Goal: Information Seeking & Learning: Find specific fact

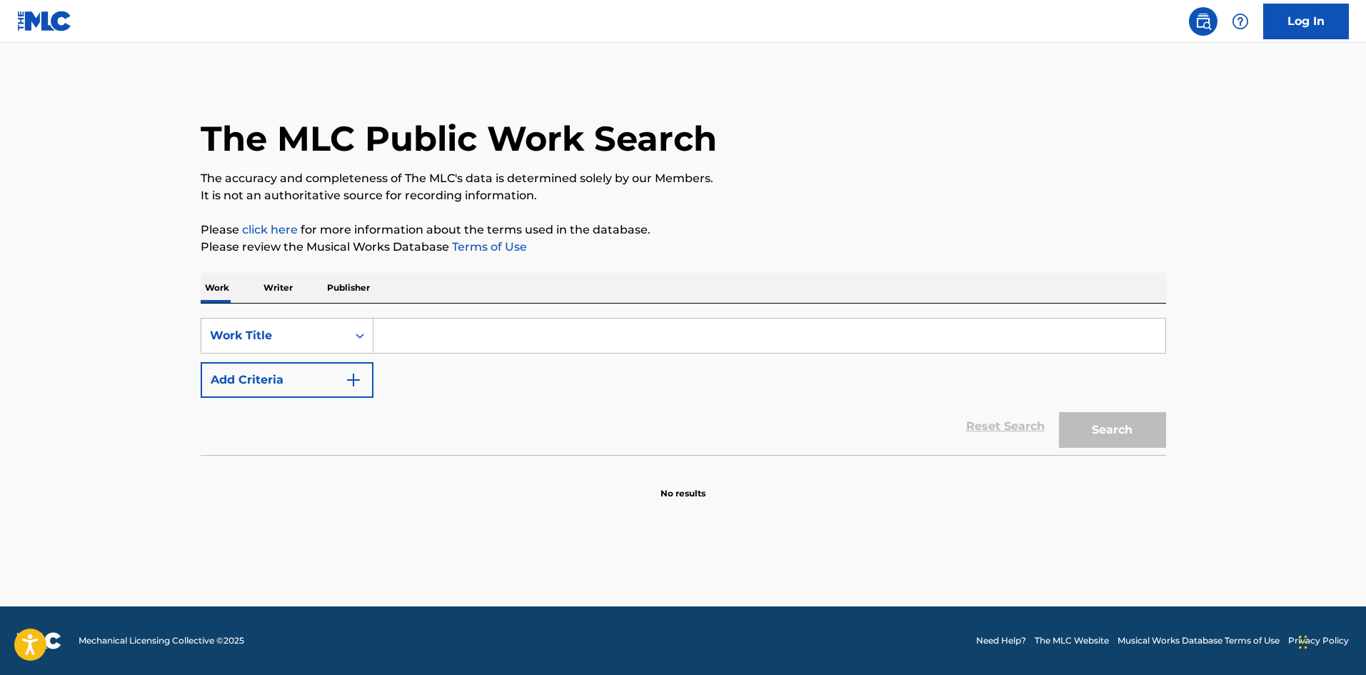
click at [449, 331] on input "Search Form" at bounding box center [770, 336] width 792 height 34
paste input "ENTER THE BEHELIT"
click at [1085, 426] on button "Search" at bounding box center [1112, 430] width 107 height 36
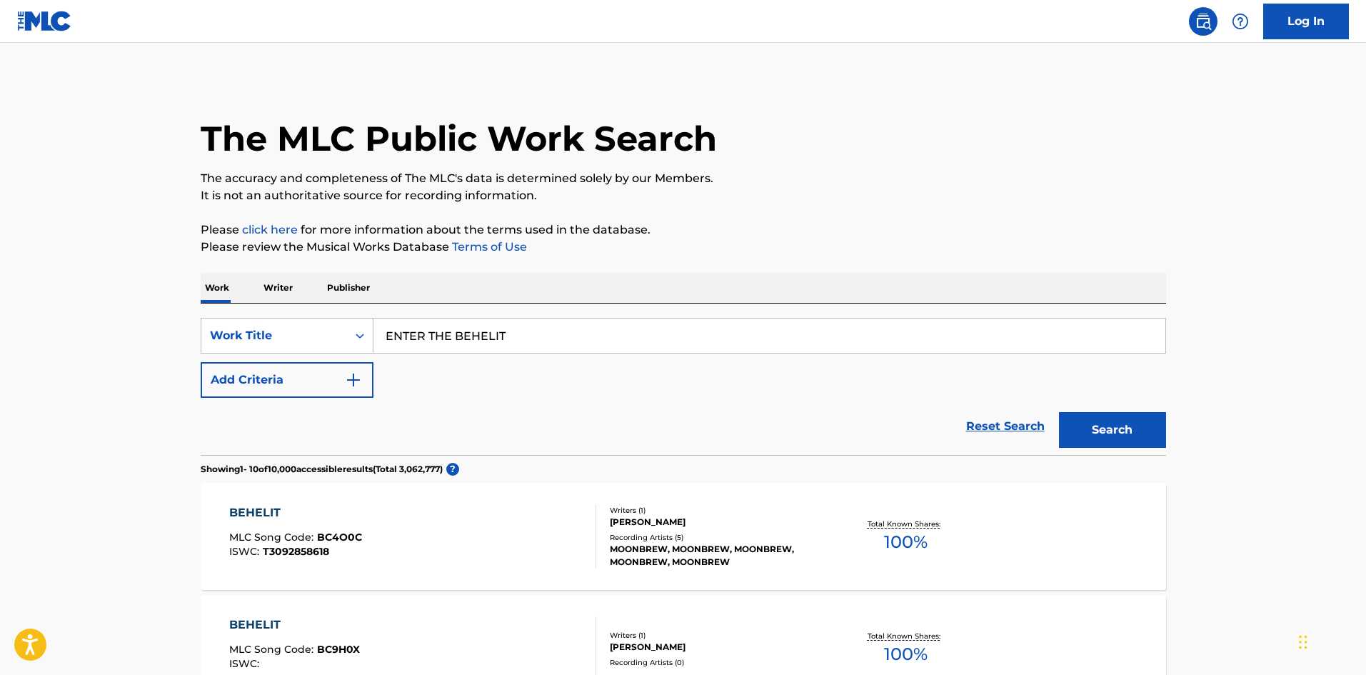
click at [451, 334] on input "ENTER THE BEHELIT" at bounding box center [770, 336] width 792 height 34
type input "corazon partio"
click at [1059, 412] on button "Search" at bounding box center [1112, 430] width 107 height 36
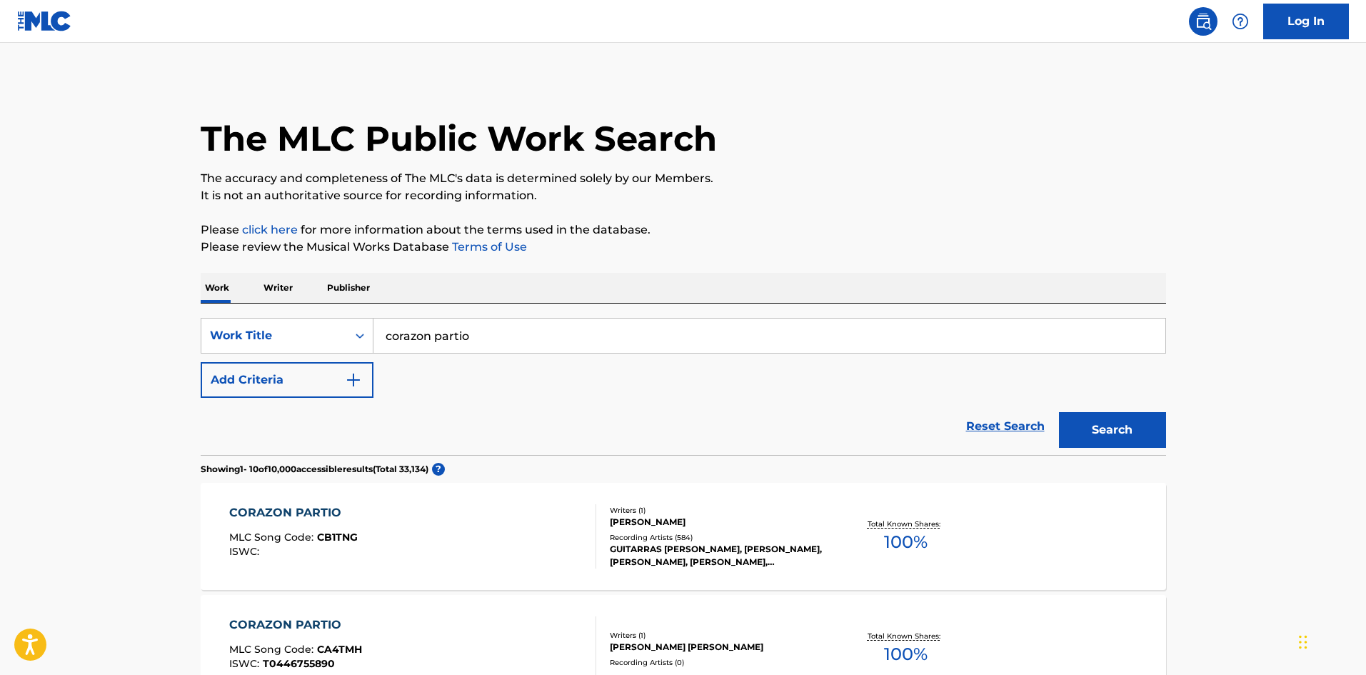
scroll to position [71, 0]
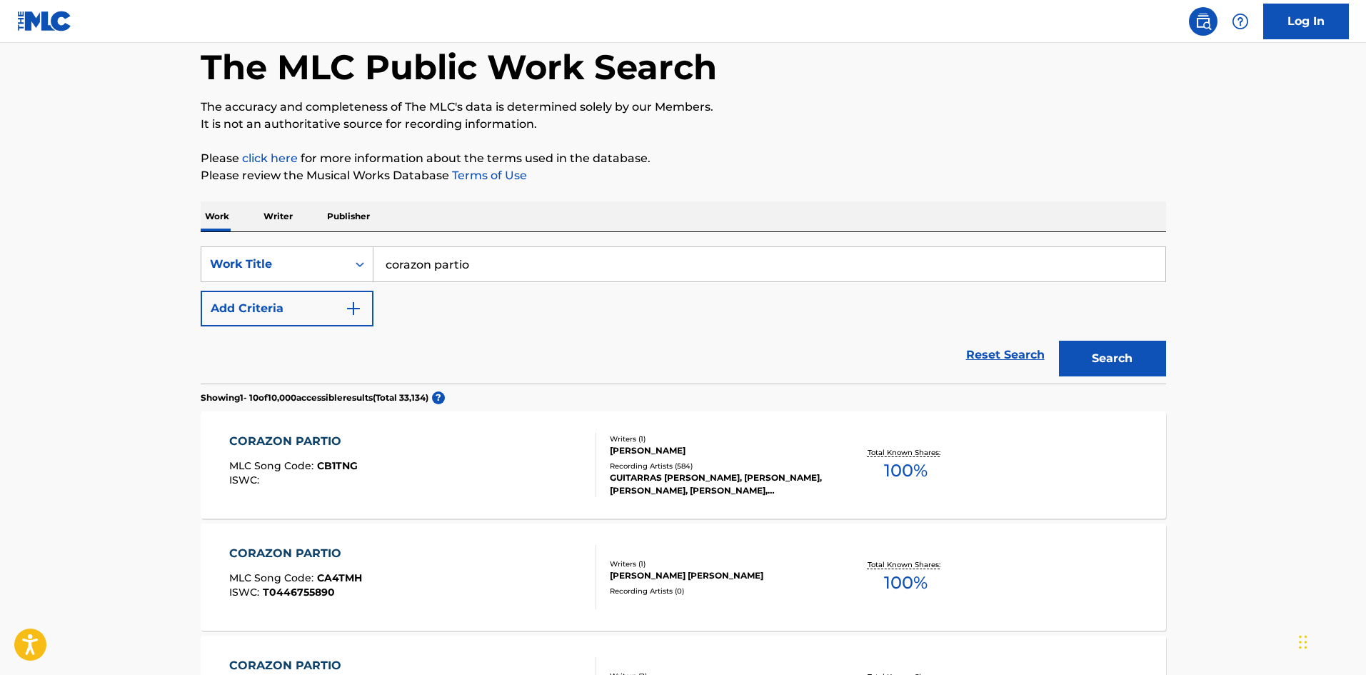
click at [413, 470] on div "CORAZON PARTIO MLC Song Code : CB1TNG ISWC :" at bounding box center [412, 465] width 367 height 64
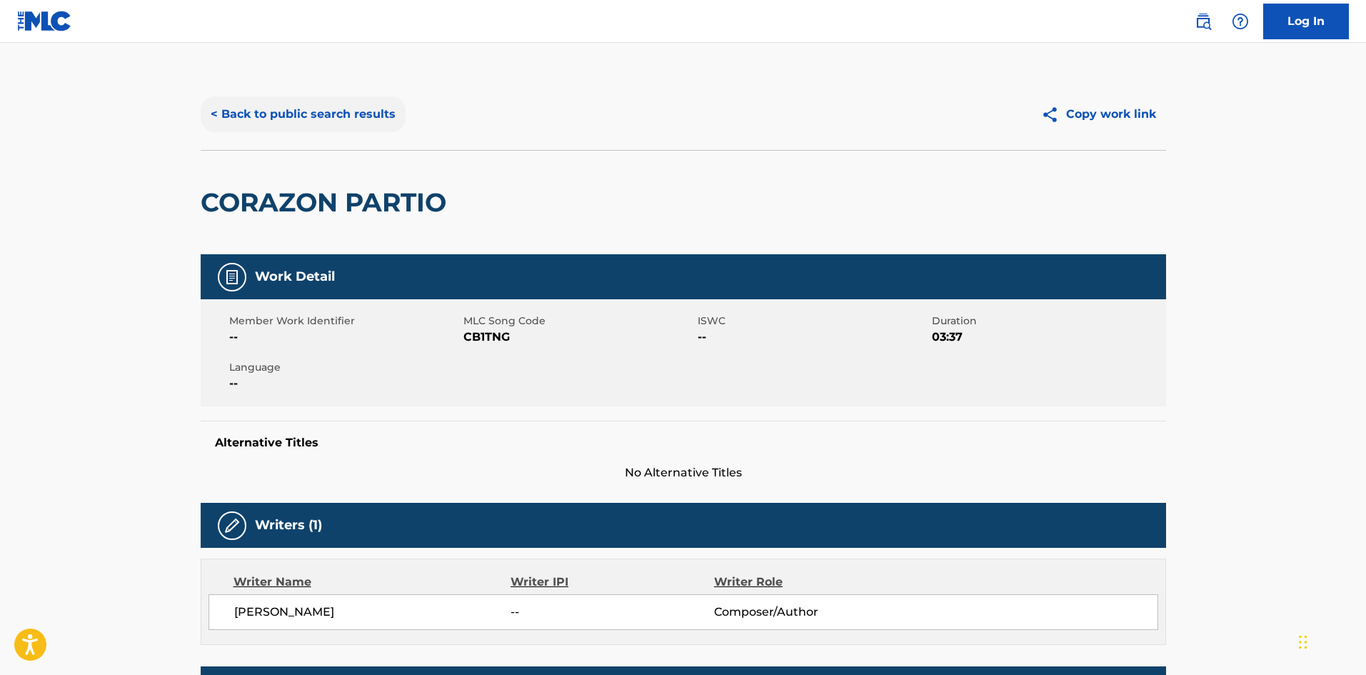
click at [276, 108] on button "< Back to public search results" at bounding box center [303, 114] width 205 height 36
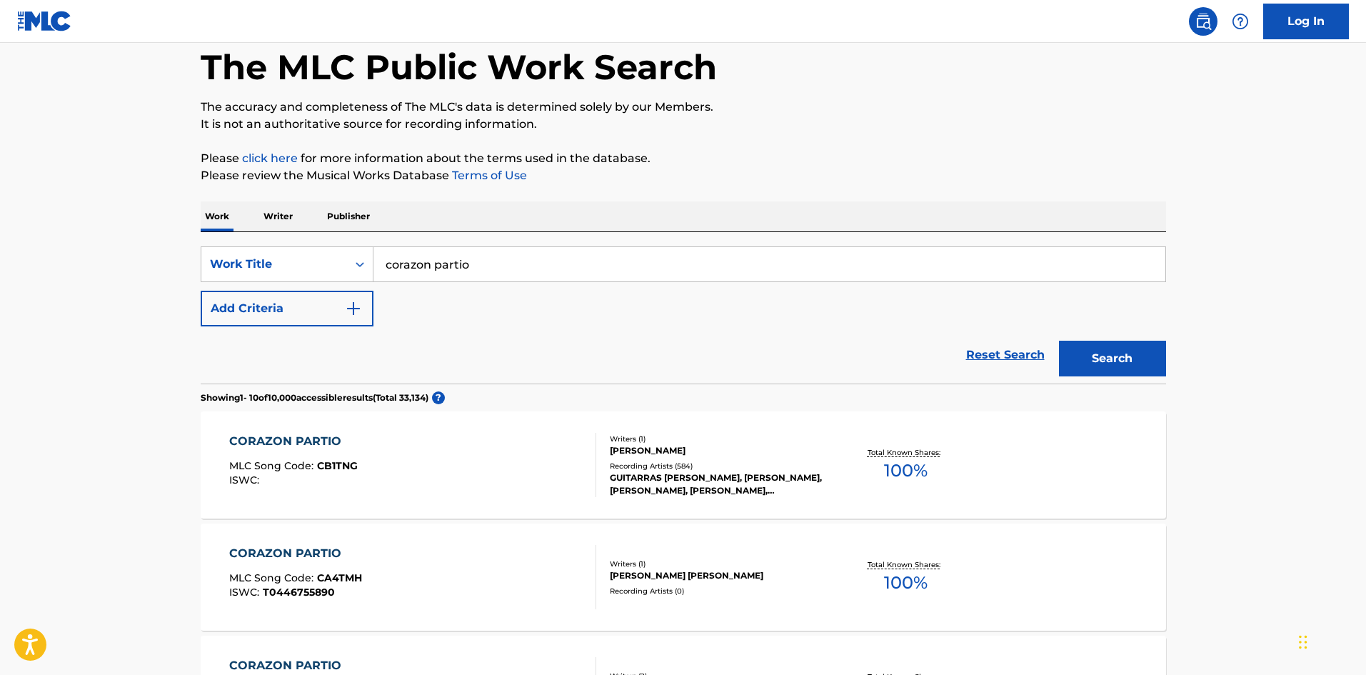
click at [474, 265] on input "corazon partio" at bounding box center [770, 264] width 792 height 34
type input "champagne"
click at [336, 319] on button "Add Criteria" at bounding box center [287, 309] width 173 height 36
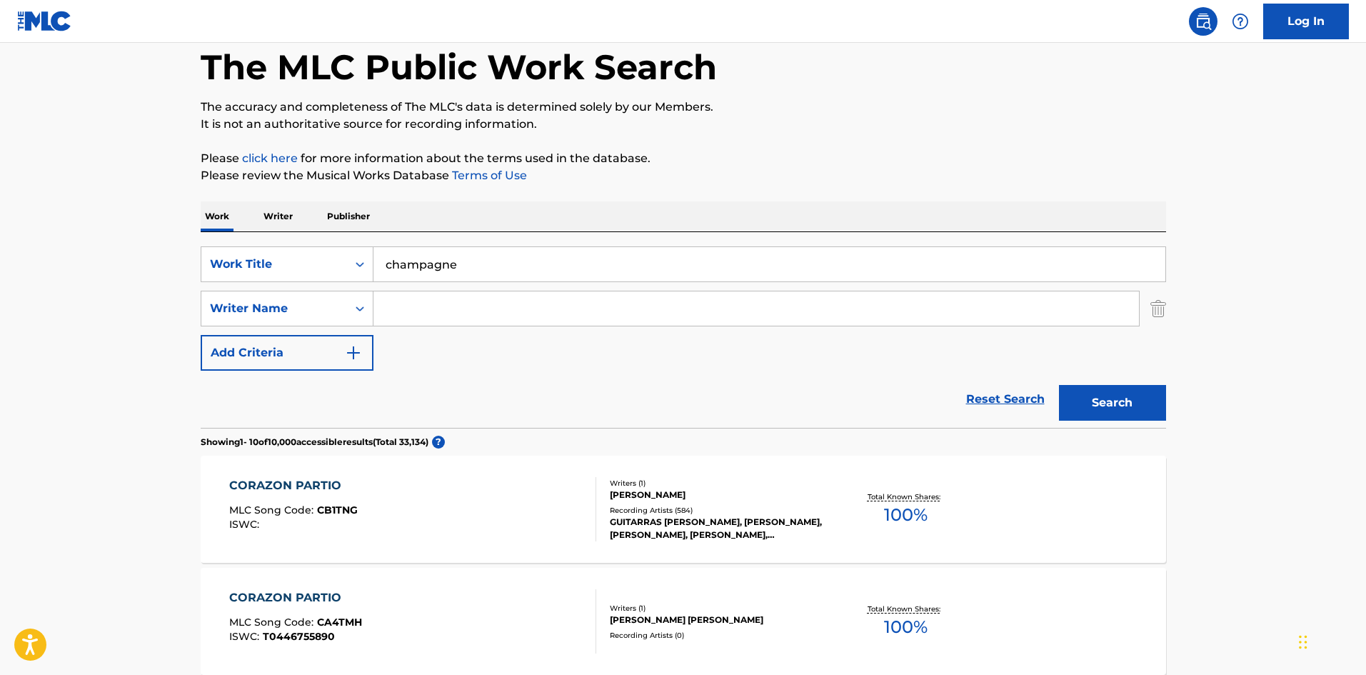
click at [399, 310] on input "Search Form" at bounding box center [757, 308] width 766 height 34
click at [1059, 385] on button "Search" at bounding box center [1112, 403] width 107 height 36
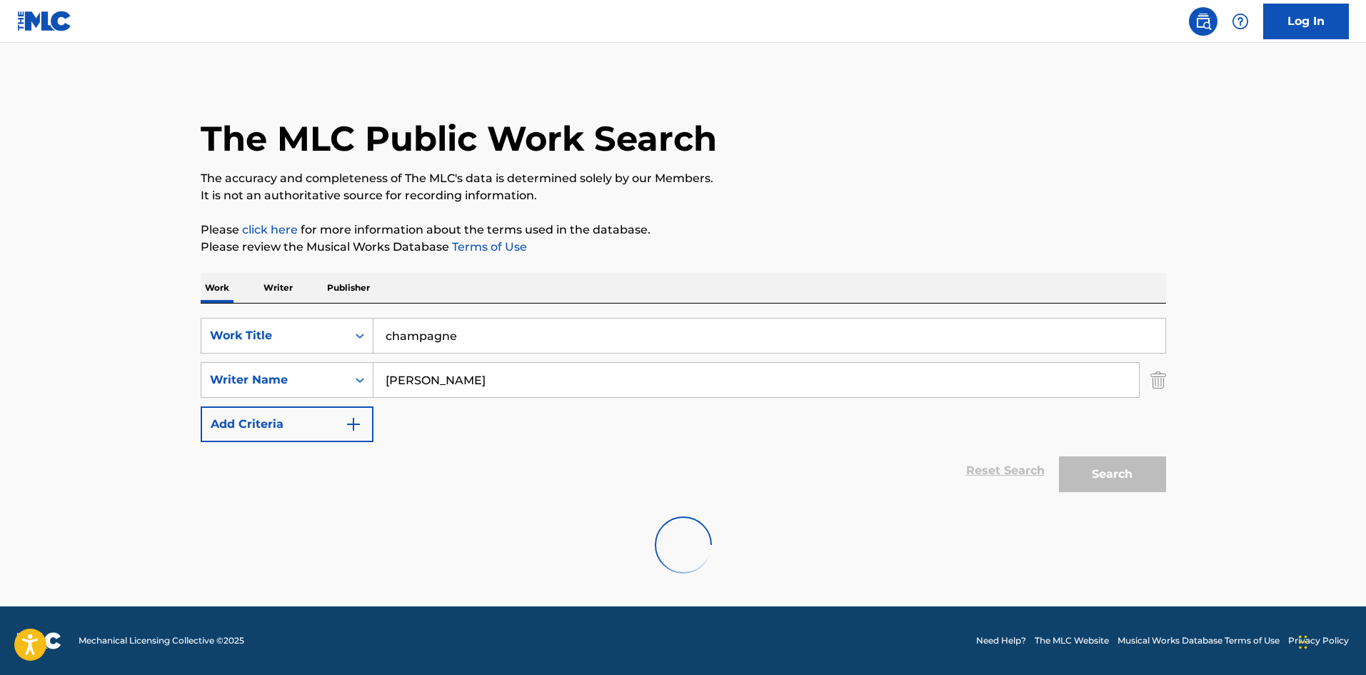
scroll to position [0, 0]
drag, startPoint x: 412, startPoint y: 381, endPoint x: 379, endPoint y: 381, distance: 33.6
click at [389, 381] on input "[PERSON_NAME]" at bounding box center [757, 380] width 766 height 34
type input "[PERSON_NAME]"
click at [1059, 456] on button "Search" at bounding box center [1112, 474] width 107 height 36
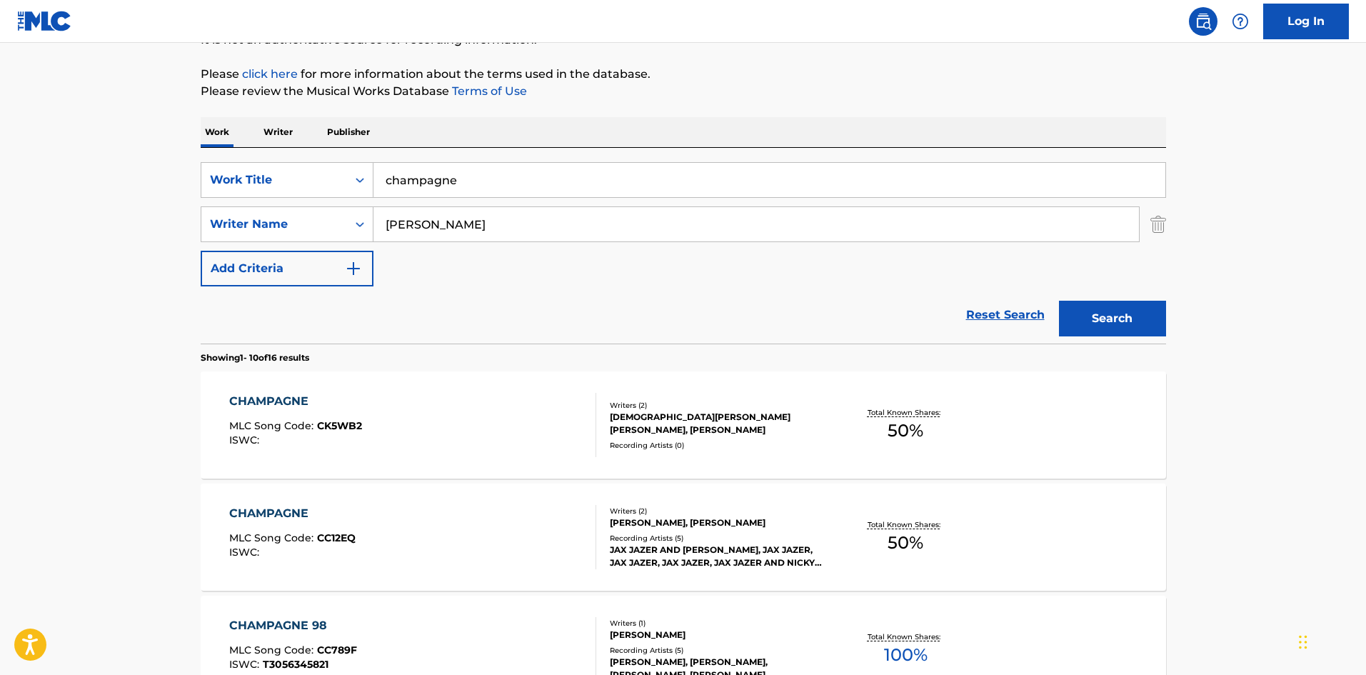
scroll to position [286, 0]
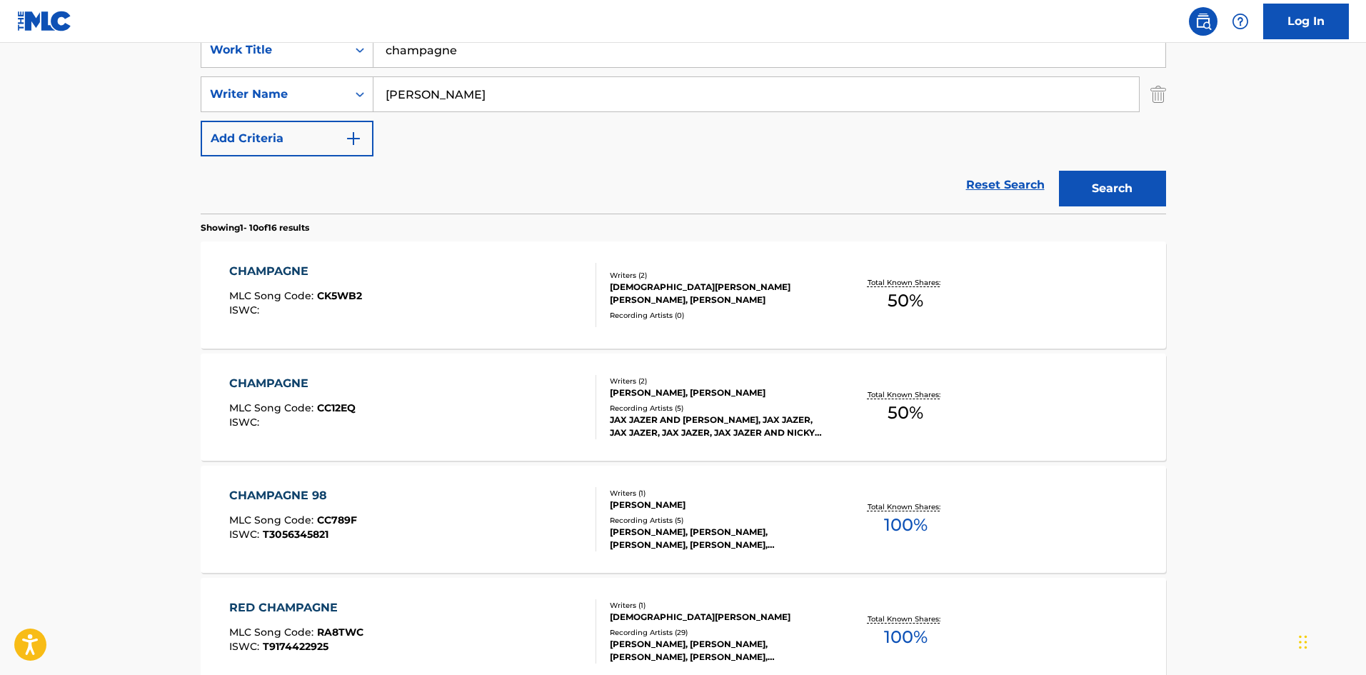
click at [421, 304] on div "CHAMPAGNE MLC Song Code : CK5WB2 ISWC :" at bounding box center [412, 295] width 367 height 64
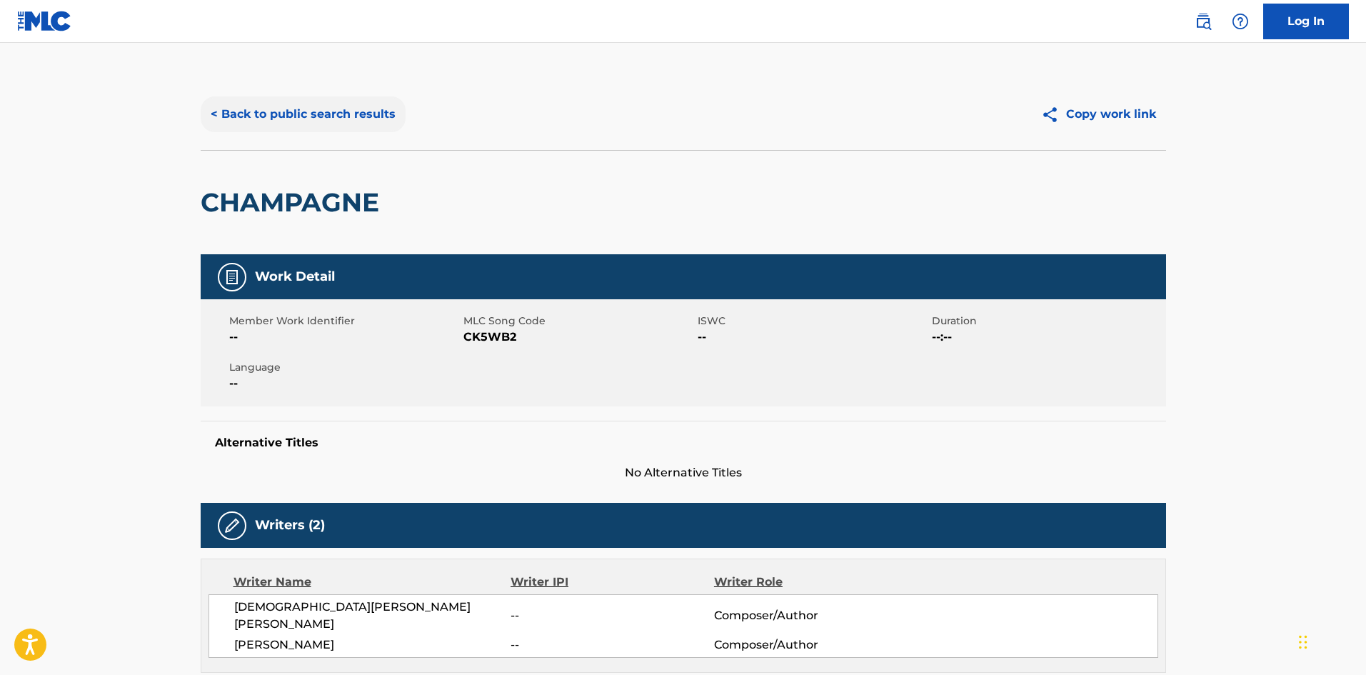
click at [296, 119] on button "< Back to public search results" at bounding box center [303, 114] width 205 height 36
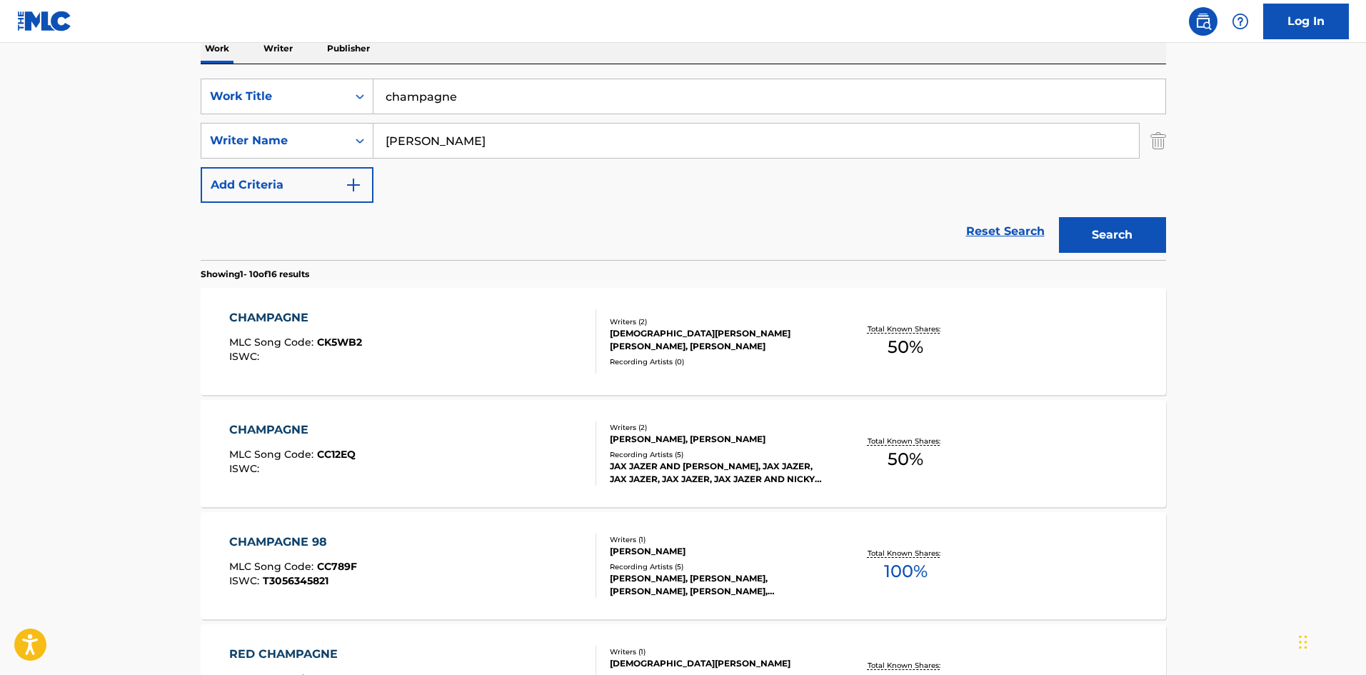
scroll to position [214, 0]
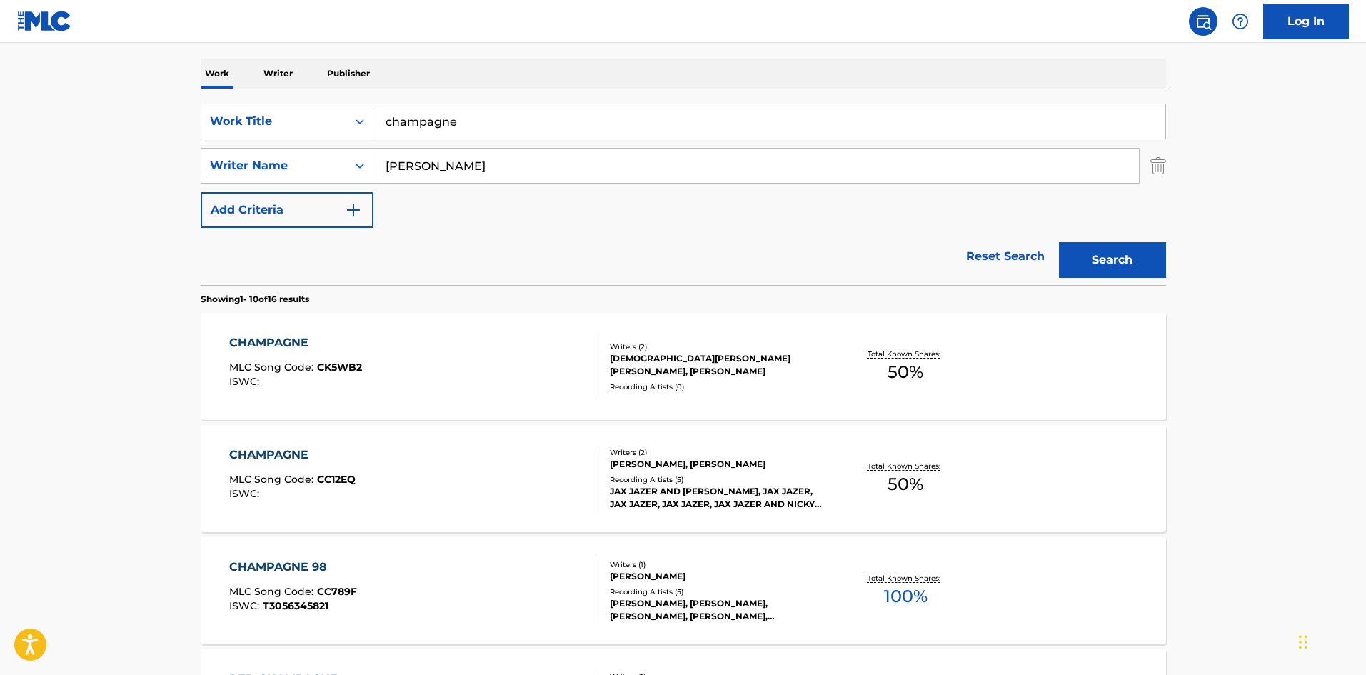
click at [507, 126] on input "champagne" at bounding box center [770, 121] width 792 height 34
click at [509, 126] on input "champagne" at bounding box center [770, 121] width 792 height 34
type input "POR SUS BESOS"
click at [1059, 242] on button "Search" at bounding box center [1112, 260] width 107 height 36
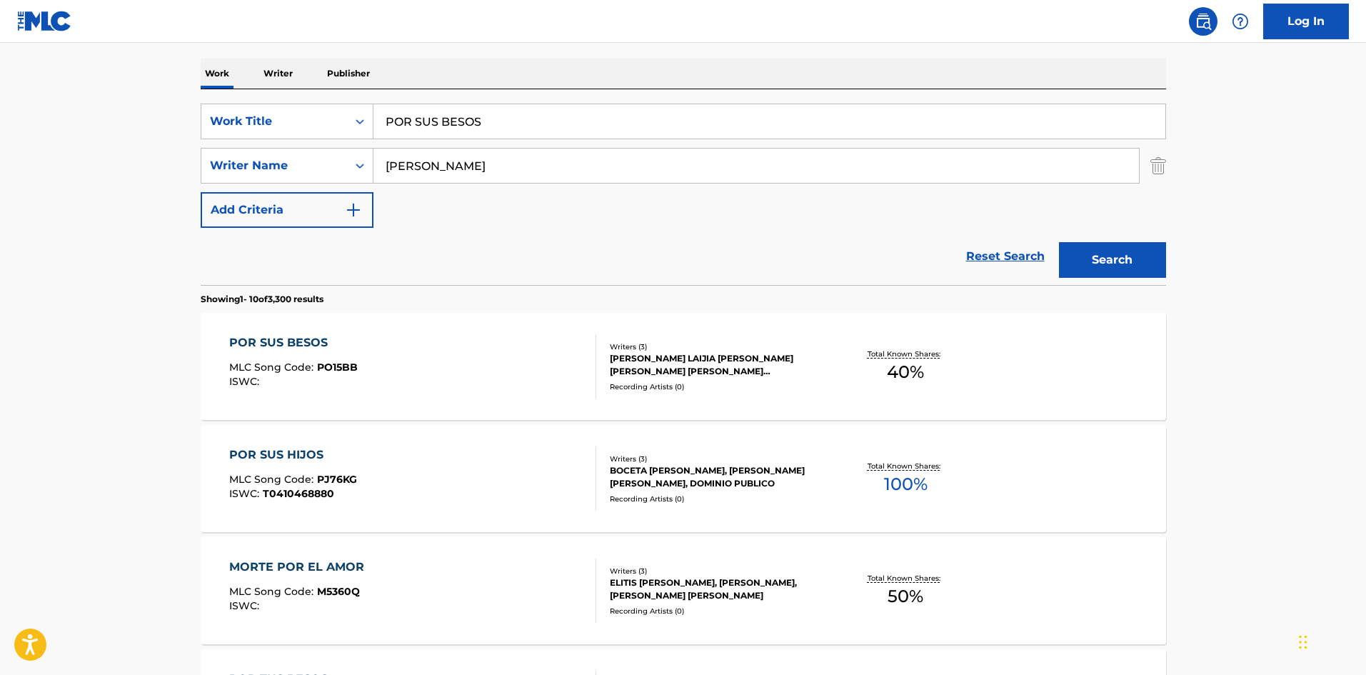
click at [747, 370] on div "[PERSON_NAME] LAIJIA [PERSON_NAME] [PERSON_NAME] [PERSON_NAME] [PERSON_NAME]" at bounding box center [718, 365] width 216 height 26
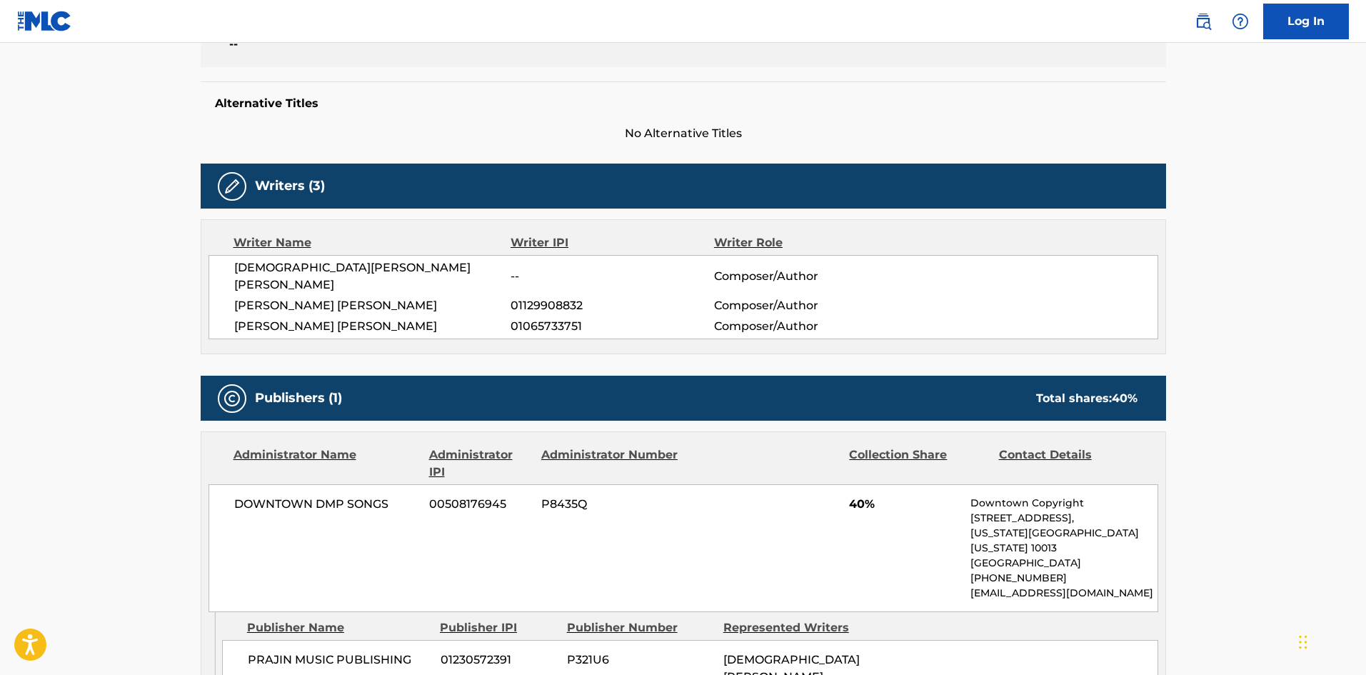
scroll to position [325, 0]
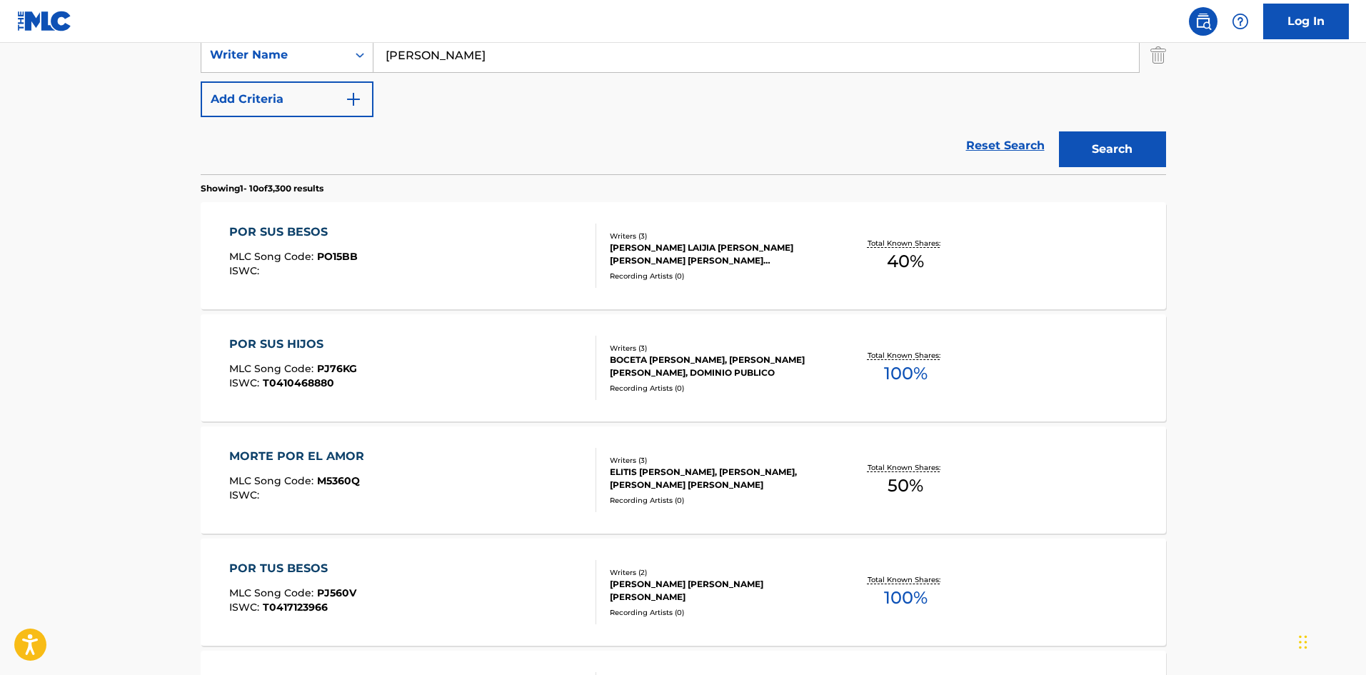
scroll to position [214, 0]
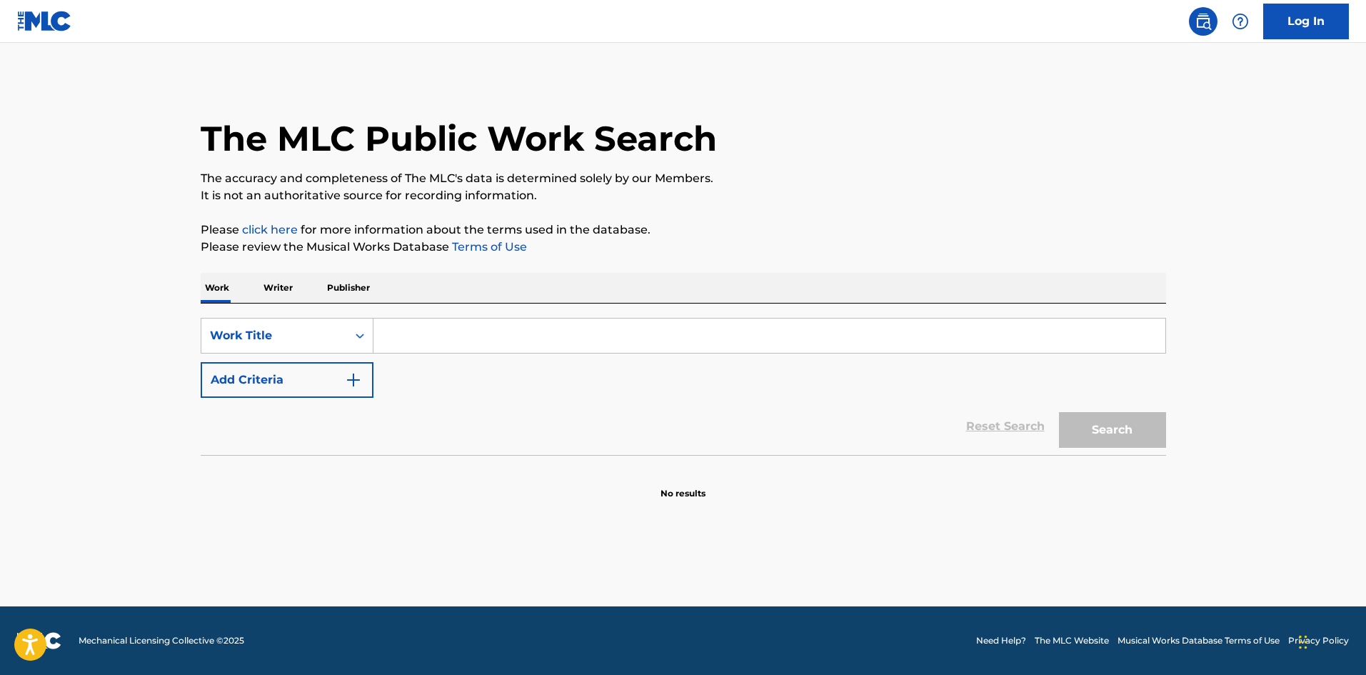
click at [515, 340] on input "Search Form" at bounding box center [770, 336] width 792 height 34
type input "CHAMPAGNE"
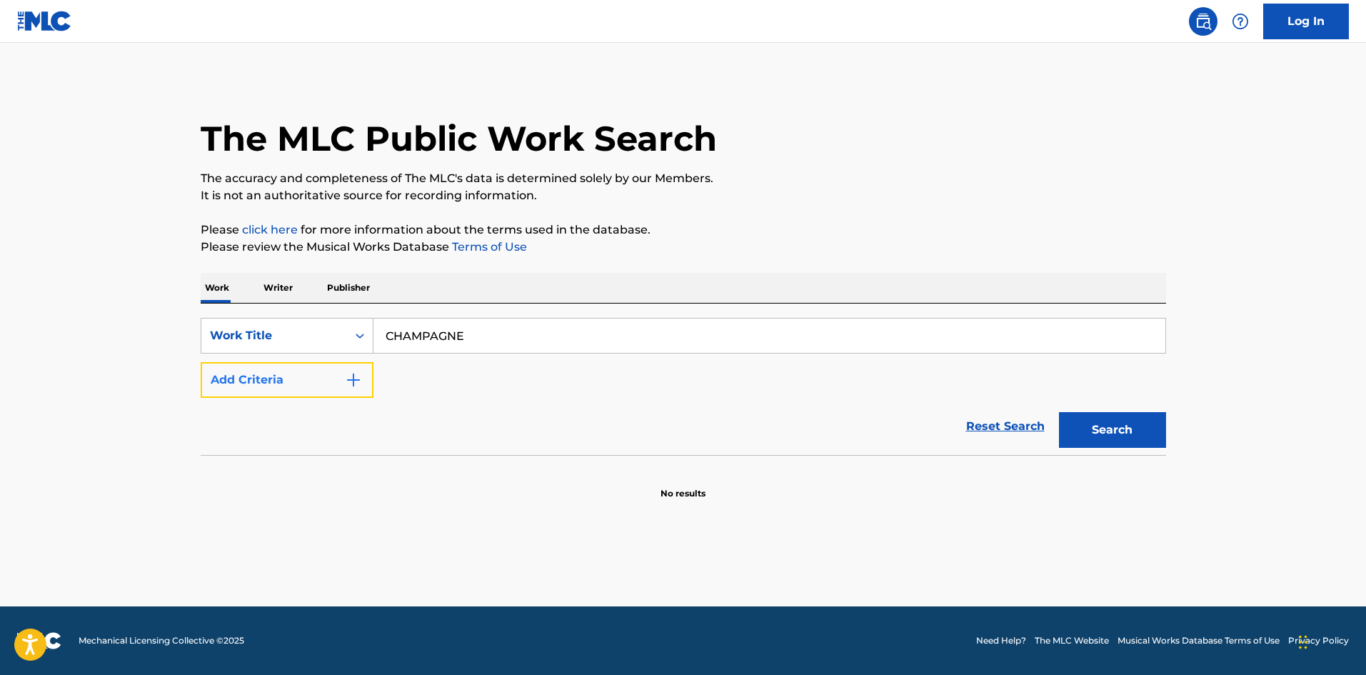
click at [301, 379] on button "Add Criteria" at bounding box center [287, 380] width 173 height 36
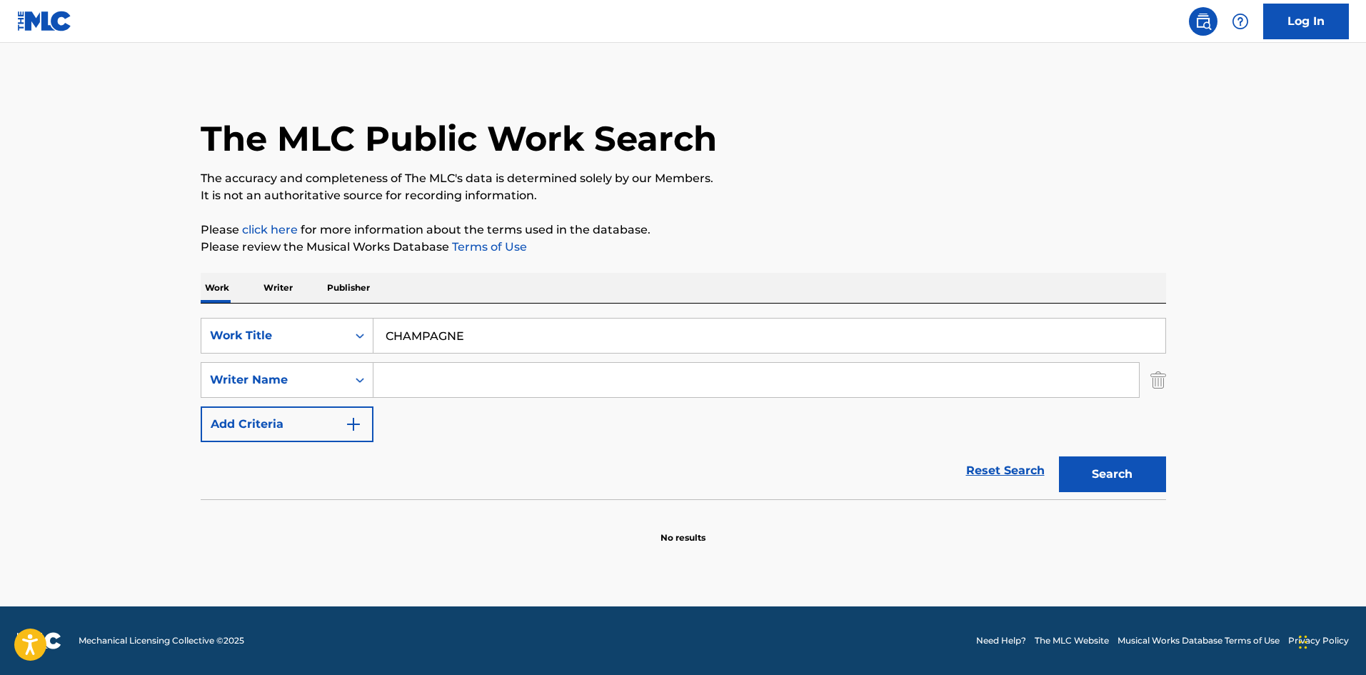
click at [431, 374] on input "Search Form" at bounding box center [757, 380] width 766 height 34
type input "[PERSON_NAME]"
click at [1059, 456] on button "Search" at bounding box center [1112, 474] width 107 height 36
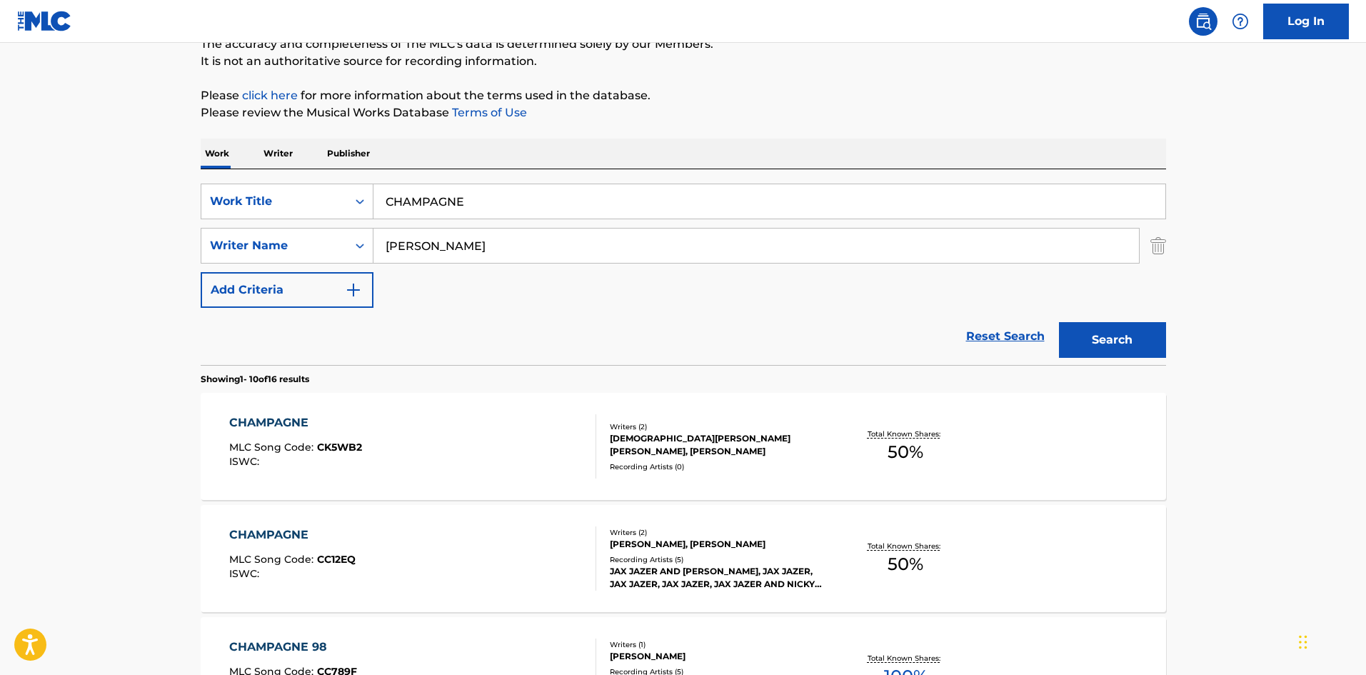
scroll to position [143, 0]
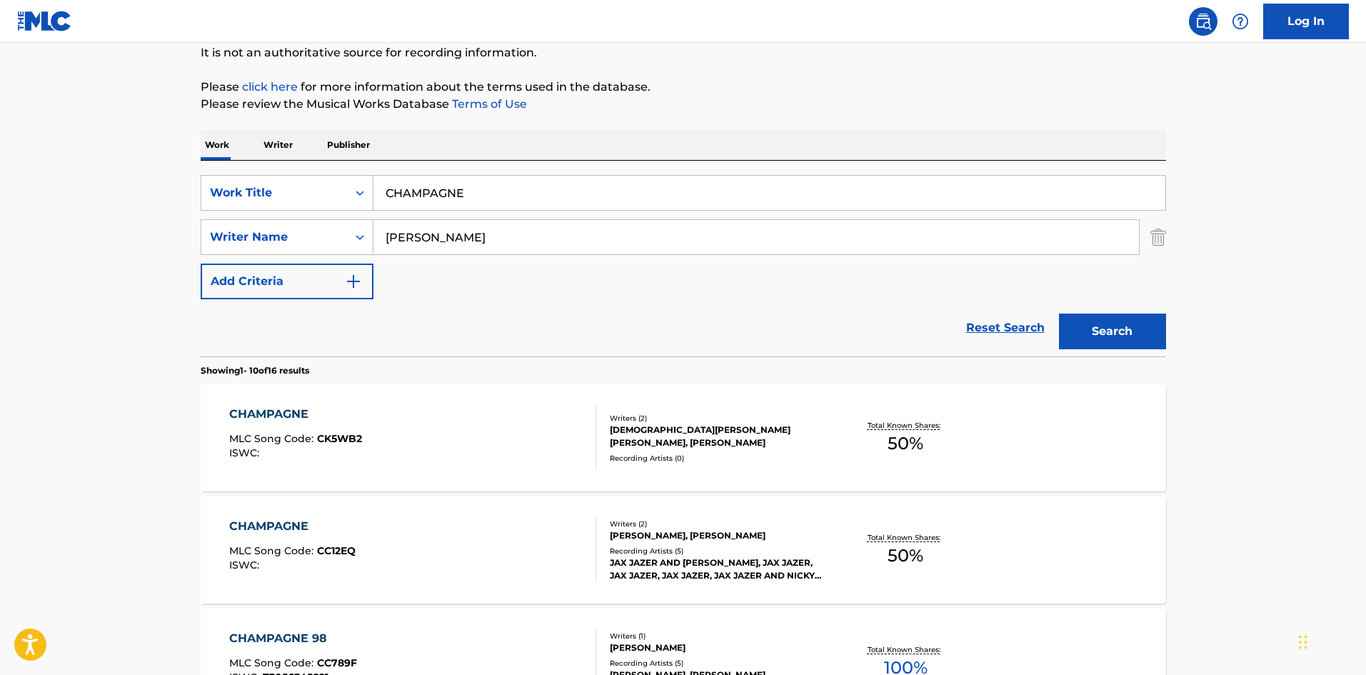
click at [425, 459] on div "CHAMPAGNE MLC Song Code : CK5WB2 ISWC :" at bounding box center [412, 438] width 367 height 64
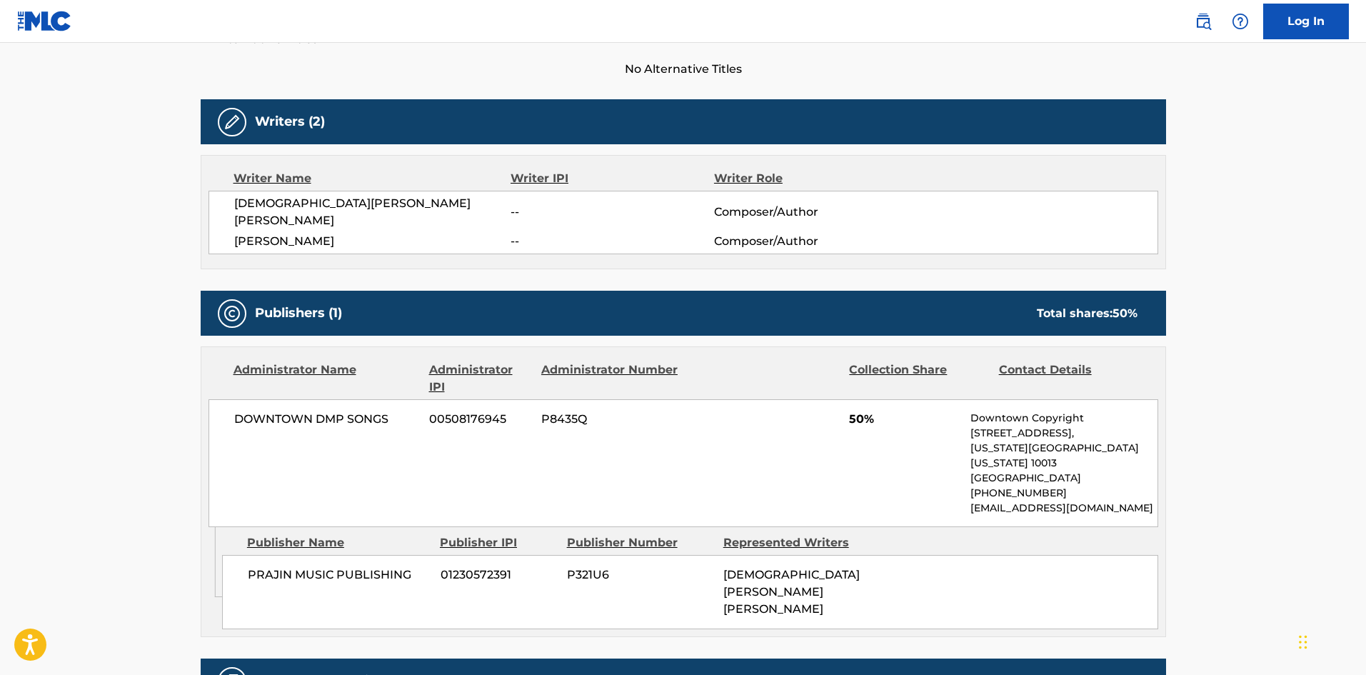
scroll to position [429, 0]
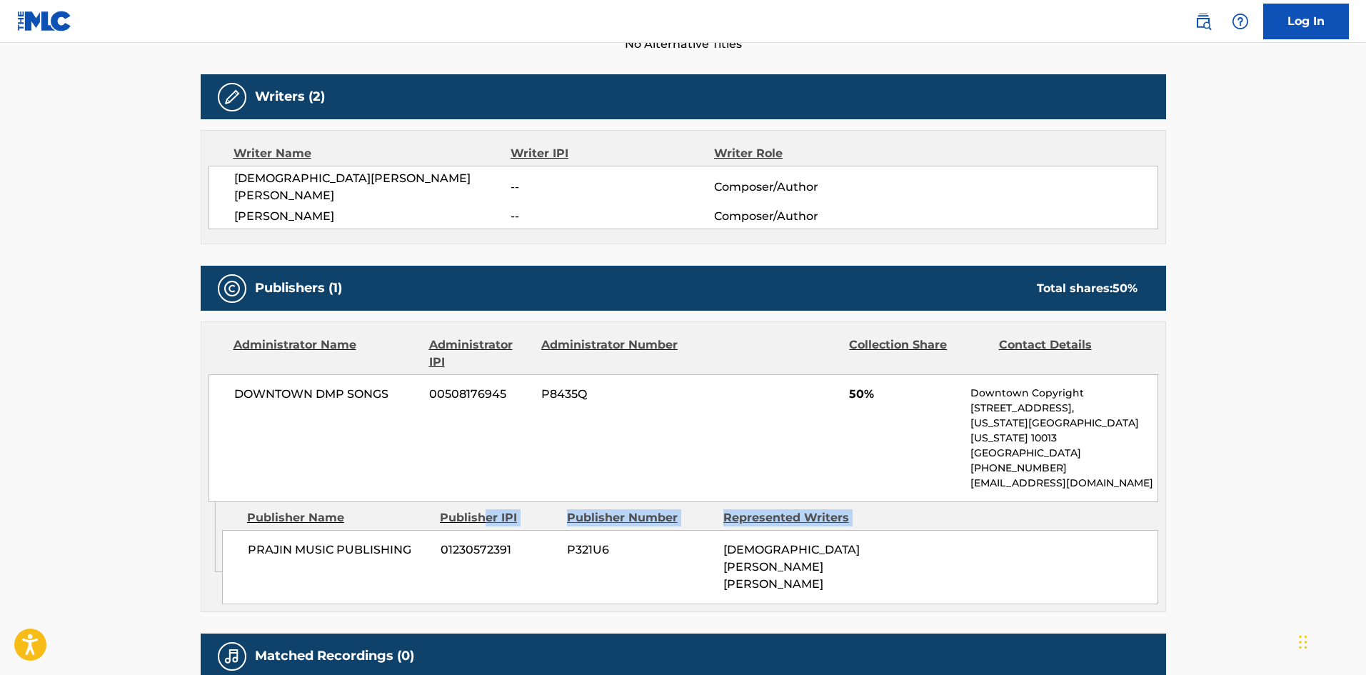
drag, startPoint x: 234, startPoint y: 518, endPoint x: 494, endPoint y: 491, distance: 261.4
click at [493, 502] on div "Publisher Name Publisher IPI Publisher Number Represented Writers PRAJIN MUSIC …" at bounding box center [694, 553] width 944 height 102
click at [492, 406] on div "DOWNTOWN DMP SONGS 00508176945 P8435Q 50% Downtown Copyright 155 6th Ave, Unit …" at bounding box center [684, 438] width 950 height 128
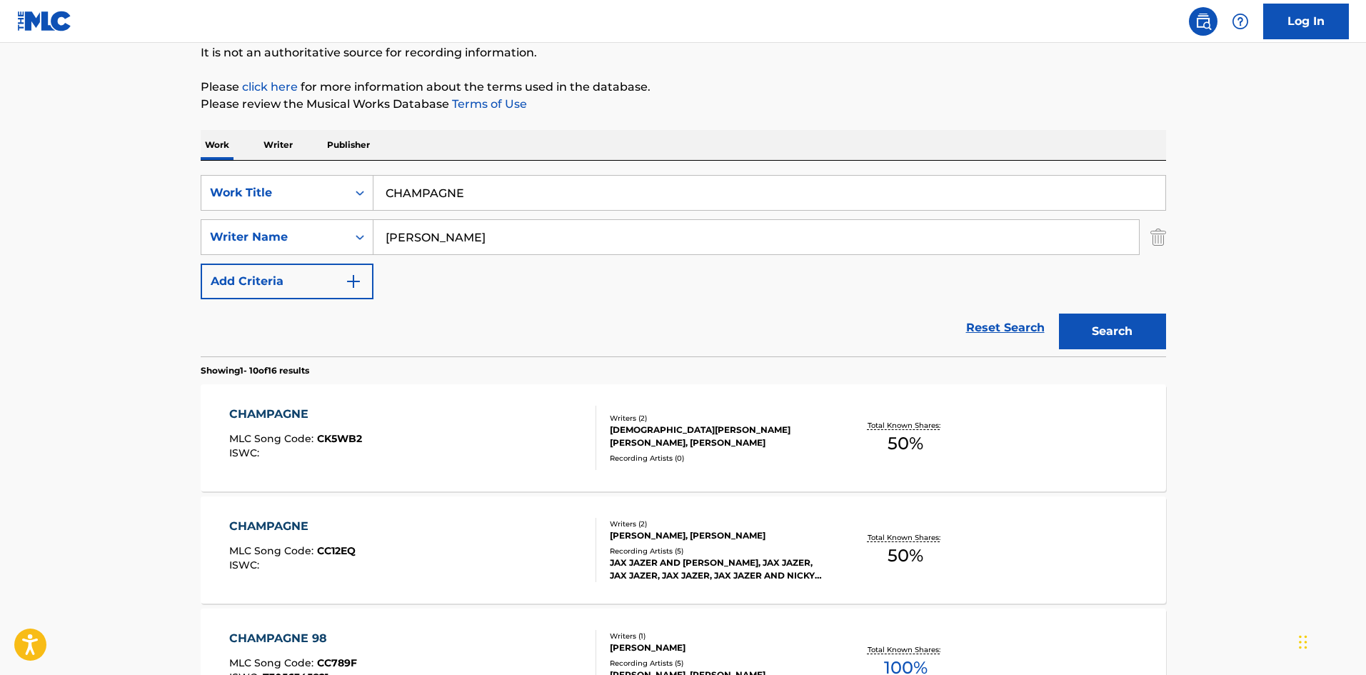
click at [519, 189] on input "CHAMPAGNE" at bounding box center [770, 193] width 792 height 34
type input "POR SUS BESOS"
click at [1059, 314] on button "Search" at bounding box center [1112, 332] width 107 height 36
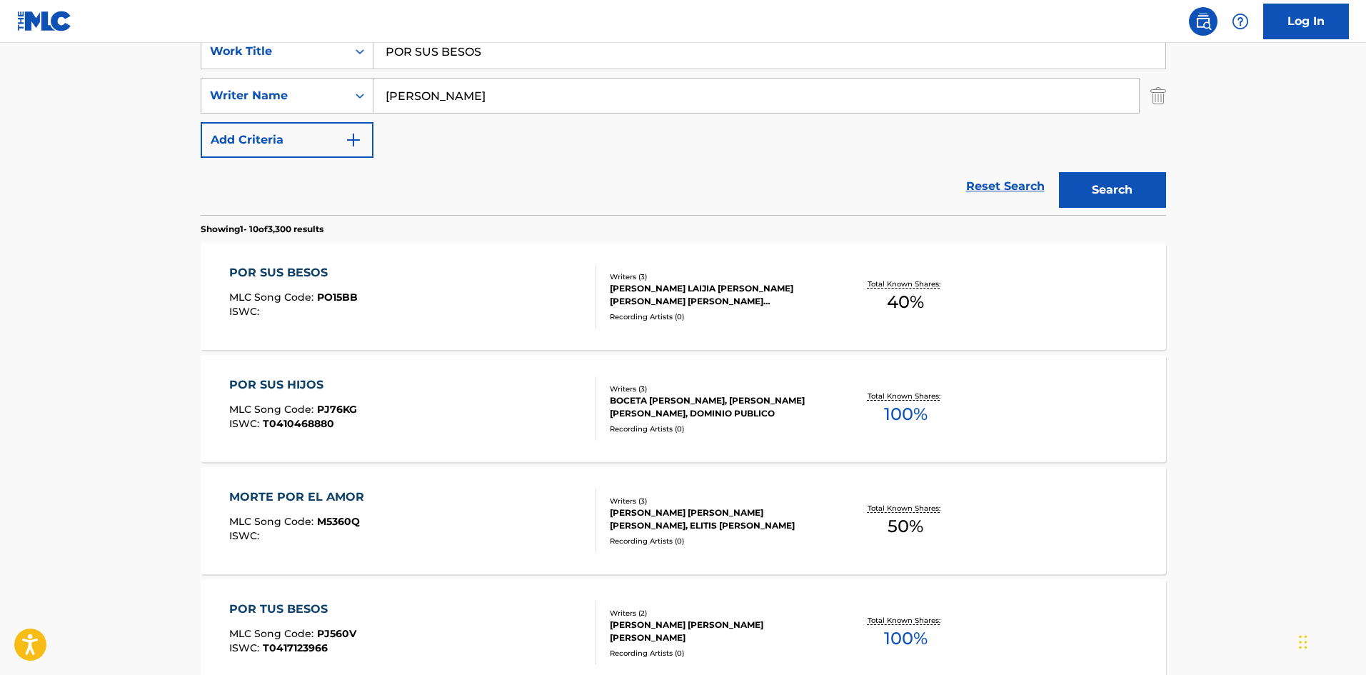
scroll to position [286, 0]
click at [422, 306] on div "POR SUS BESOS MLC Song Code : PO15BB ISWC :" at bounding box center [412, 295] width 367 height 64
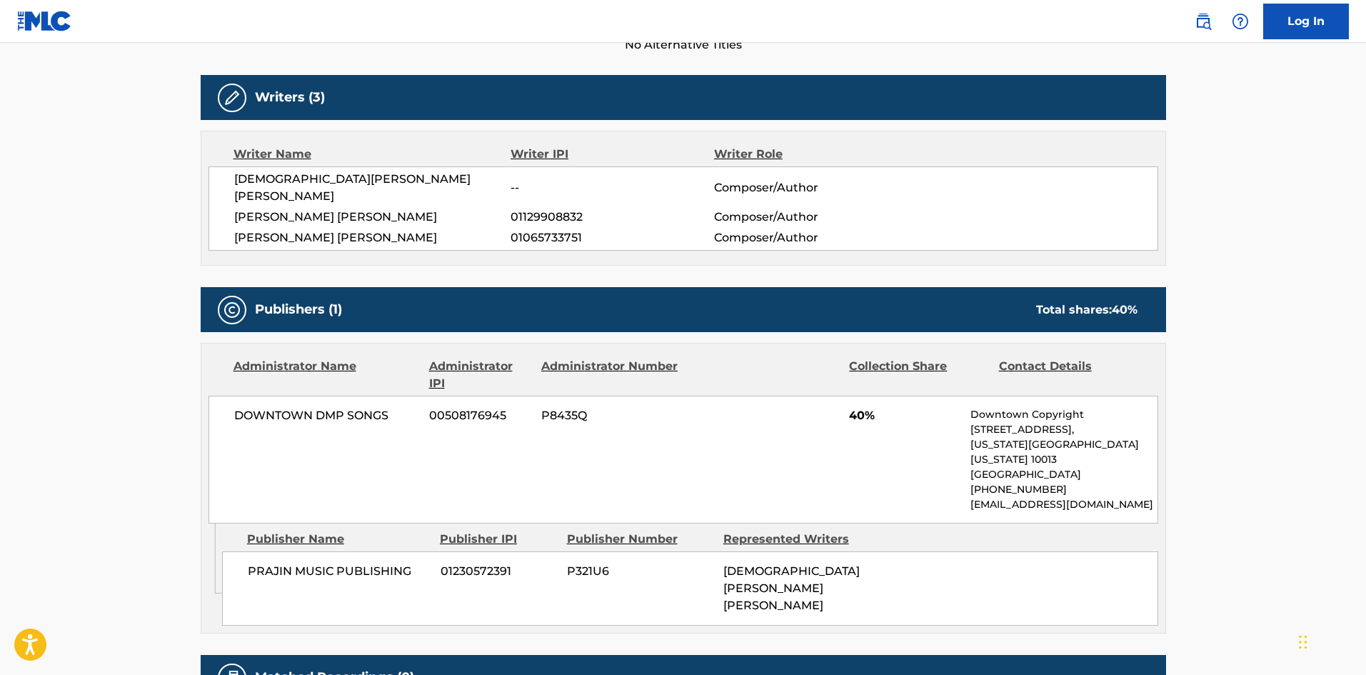
scroll to position [429, 0]
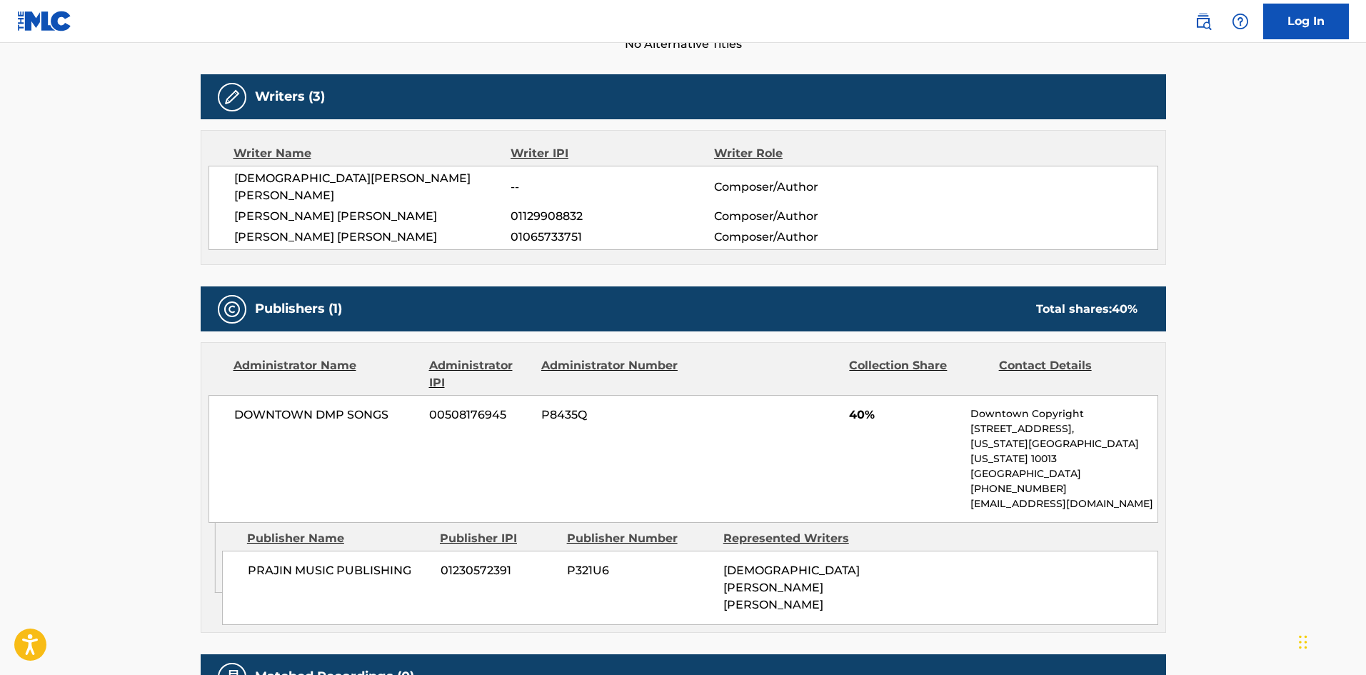
click at [371, 562] on span "PRAJIN MUSIC PUBLISHING" at bounding box center [339, 570] width 182 height 17
copy div "PRAJIN MUSIC PUBLISHING"
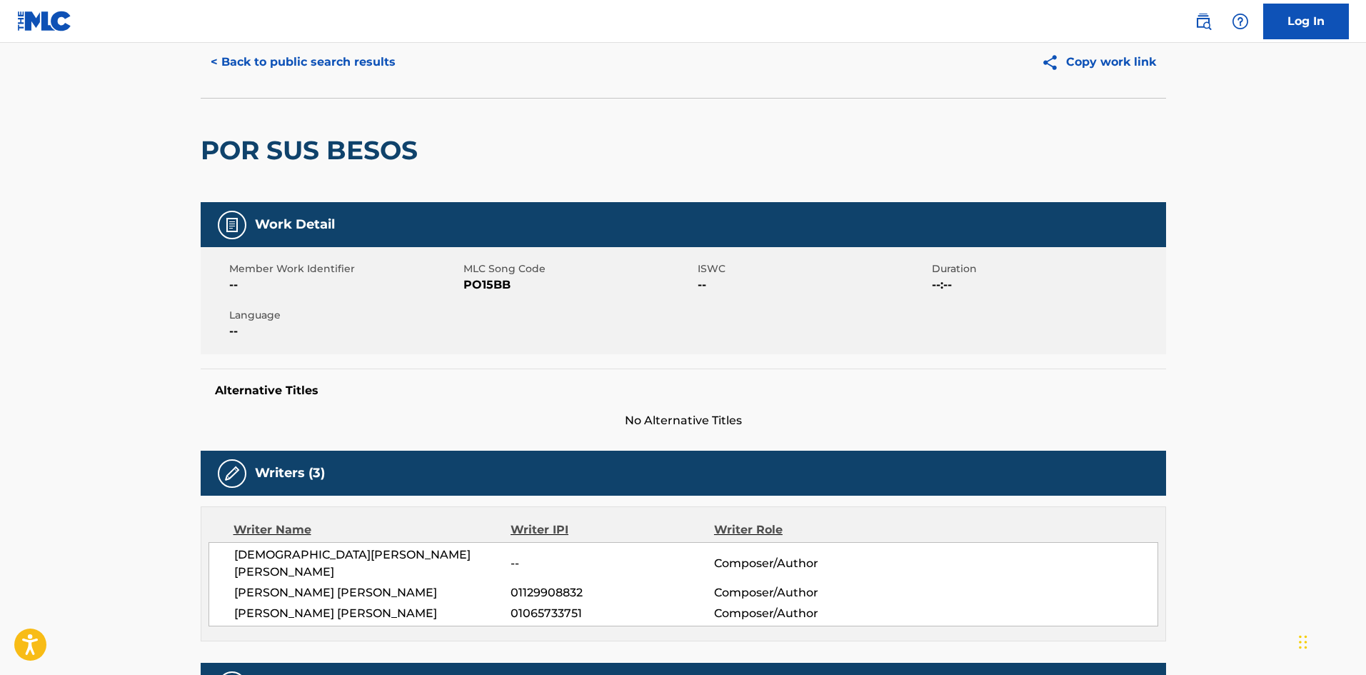
scroll to position [0, 0]
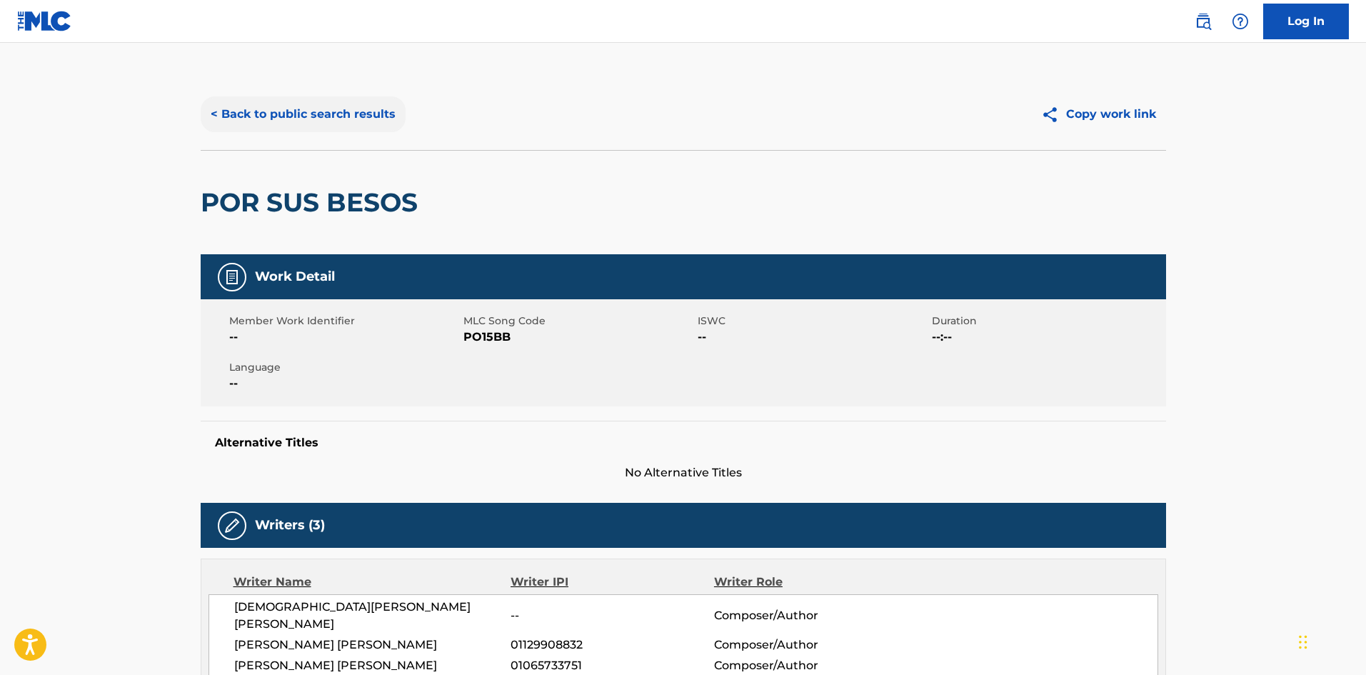
click at [348, 121] on button "< Back to public search results" at bounding box center [303, 114] width 205 height 36
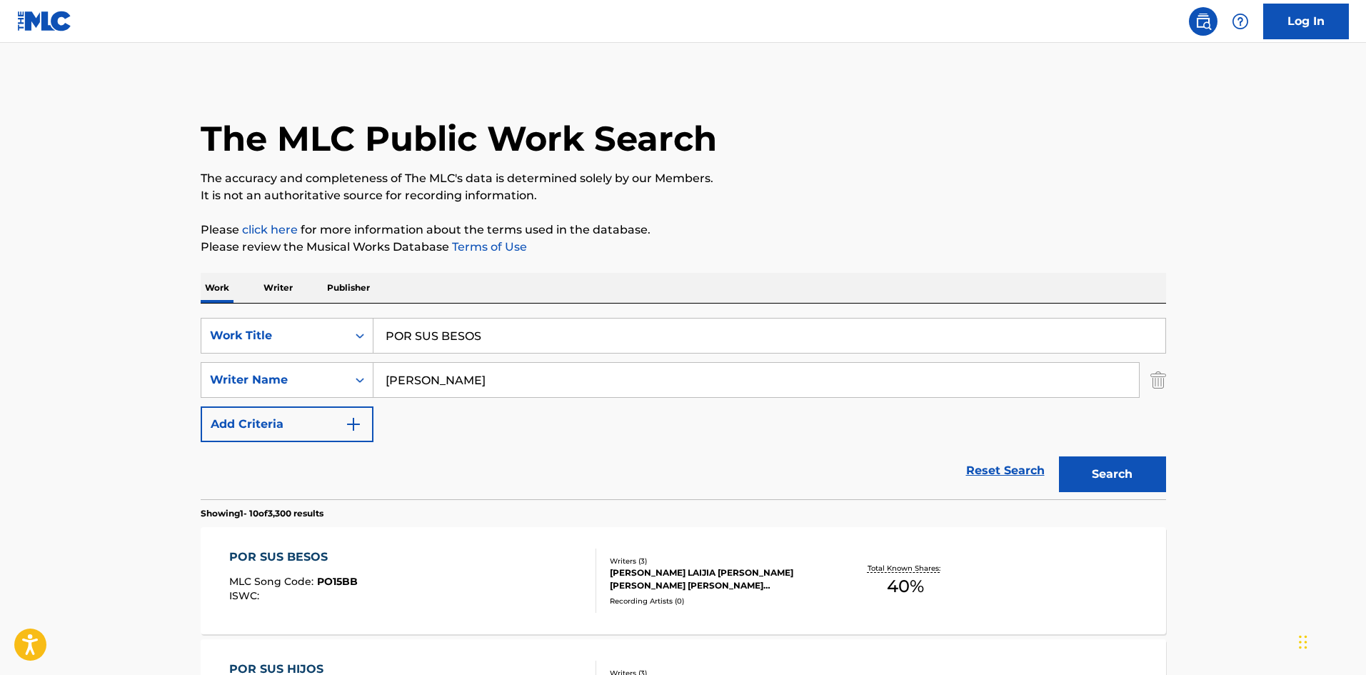
scroll to position [286, 0]
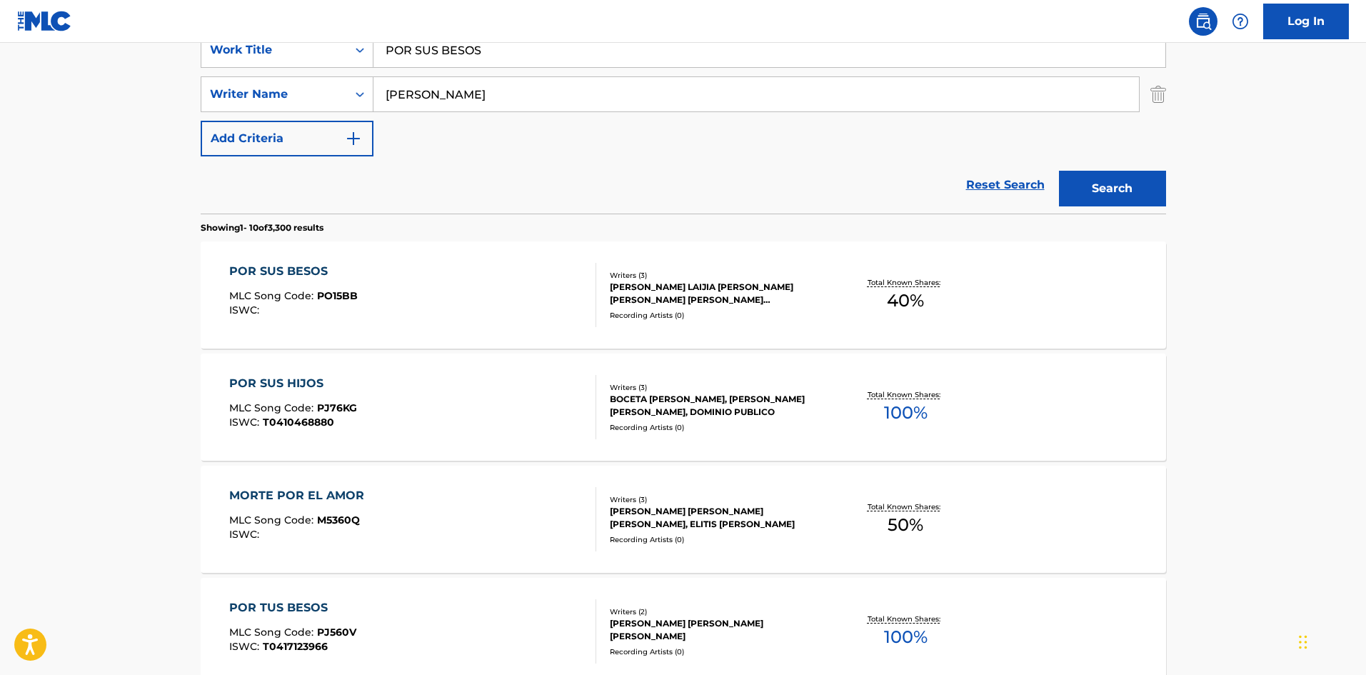
click at [537, 61] on input "POR SUS BESOS" at bounding box center [770, 50] width 792 height 34
type input "H"
type input "CHAMPAGNE"
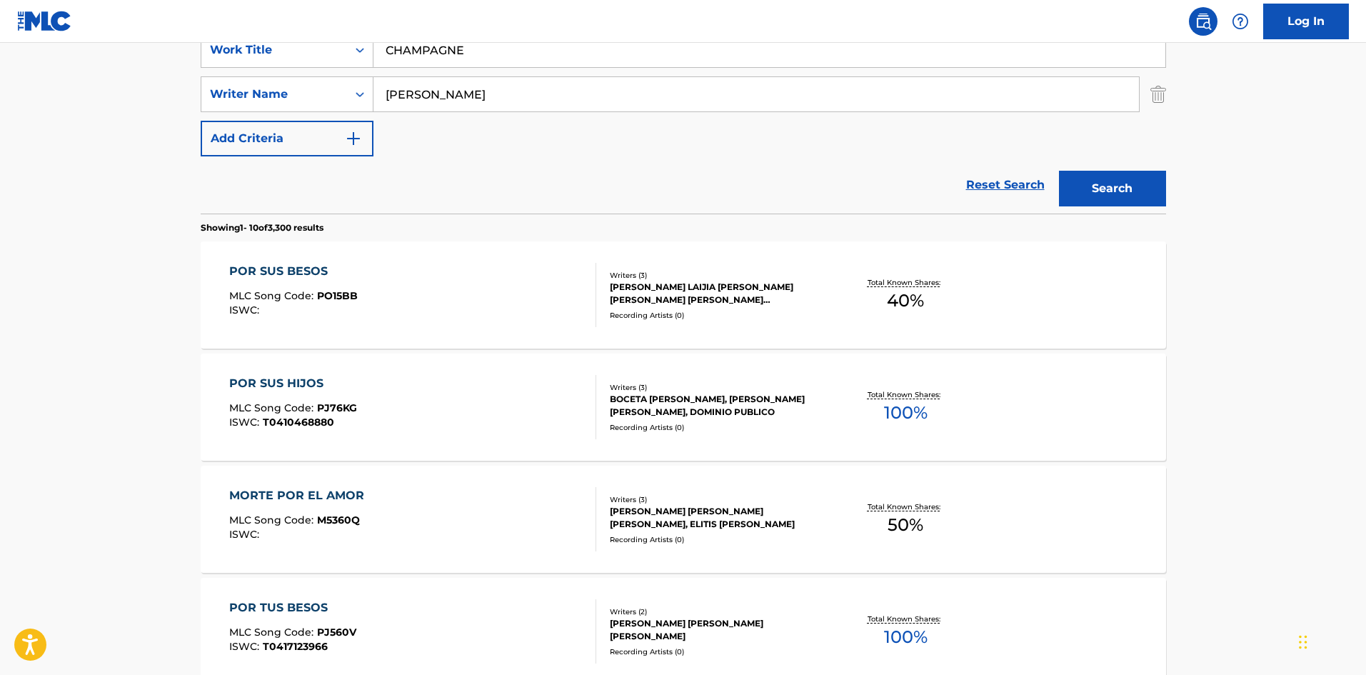
click at [1059, 171] on button "Search" at bounding box center [1112, 189] width 107 height 36
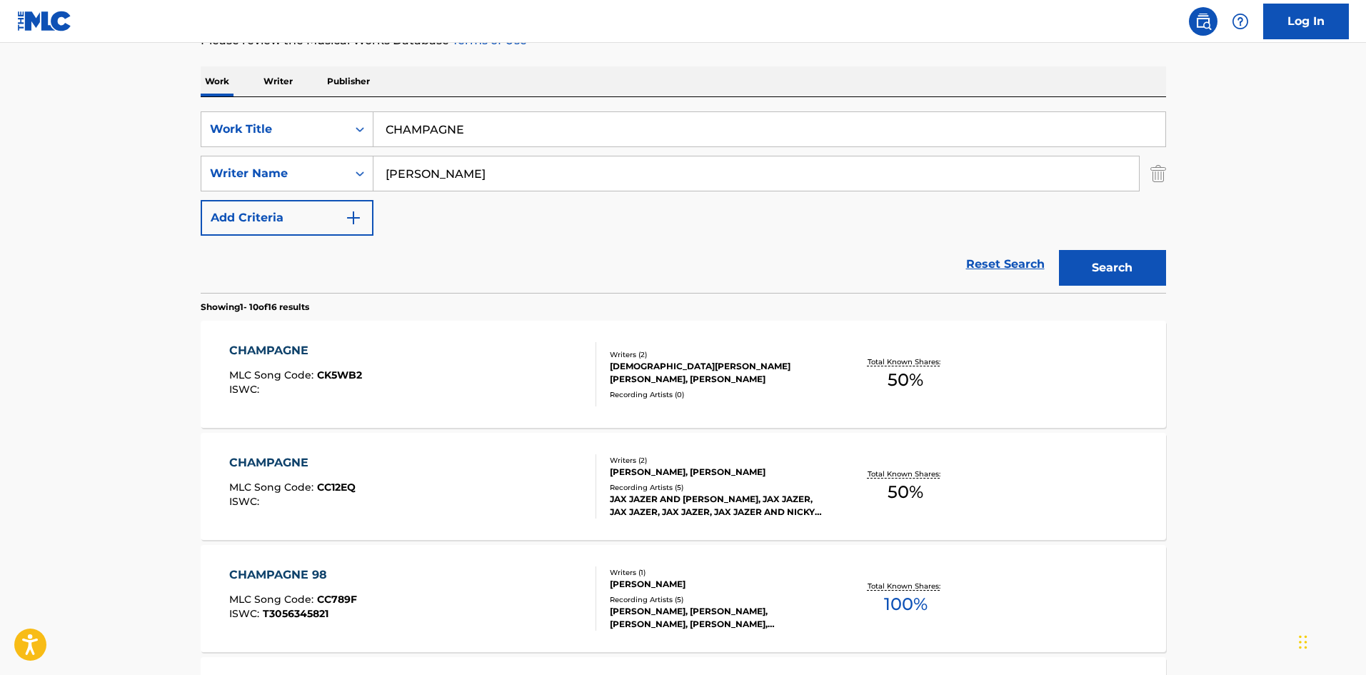
scroll to position [214, 0]
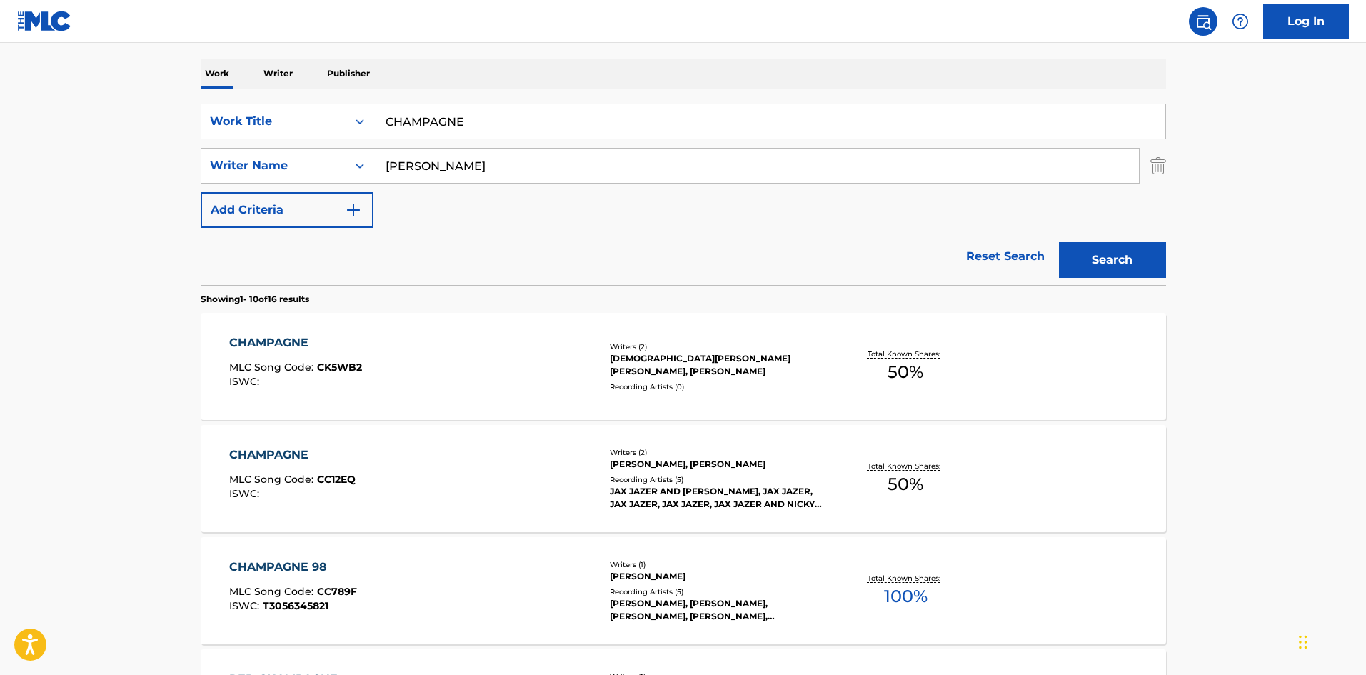
click at [515, 376] on div "CHAMPAGNE MLC Song Code : CK5WB2 ISWC :" at bounding box center [412, 366] width 367 height 64
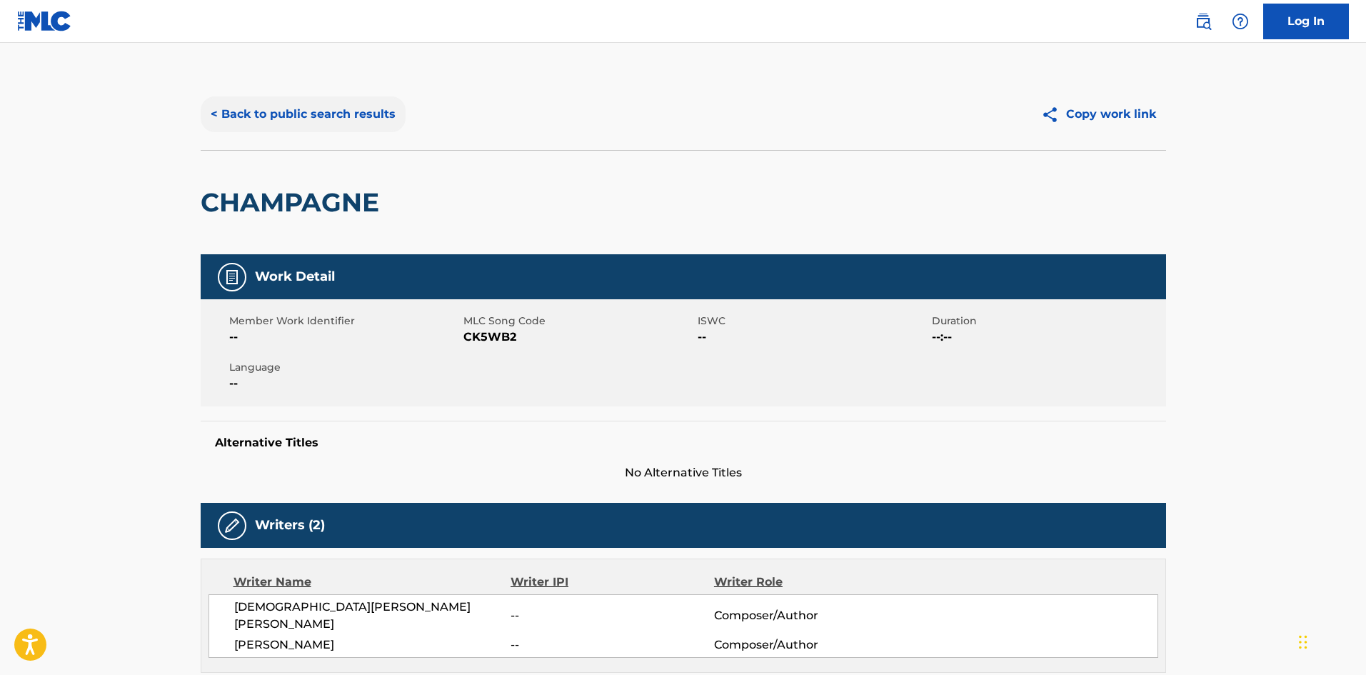
click at [365, 120] on button "< Back to public search results" at bounding box center [303, 114] width 205 height 36
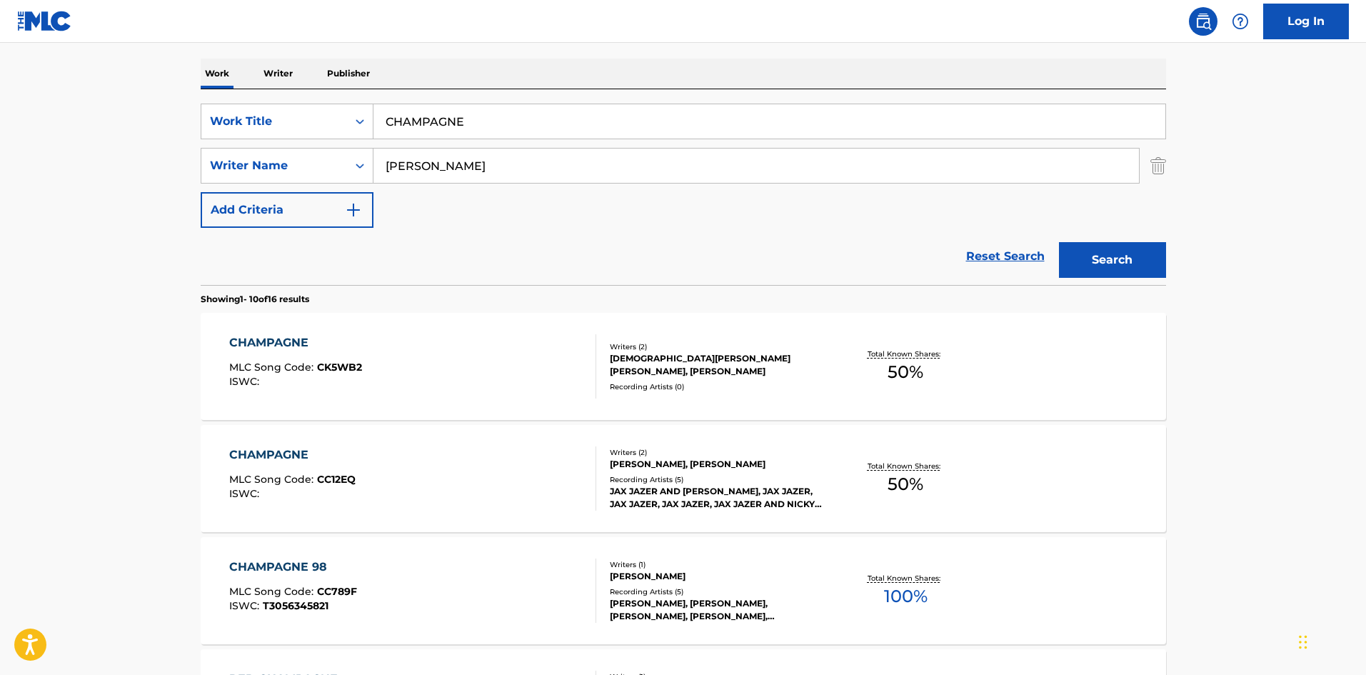
click at [490, 125] on input "CHAMPAGNE" at bounding box center [770, 121] width 792 height 34
click at [466, 332] on div "CHAMPAGNE MLC Song Code : CK5WB2 ISWC : Writers ( 2 ) [PERSON_NAME] [PERSON_NAM…" at bounding box center [684, 366] width 966 height 107
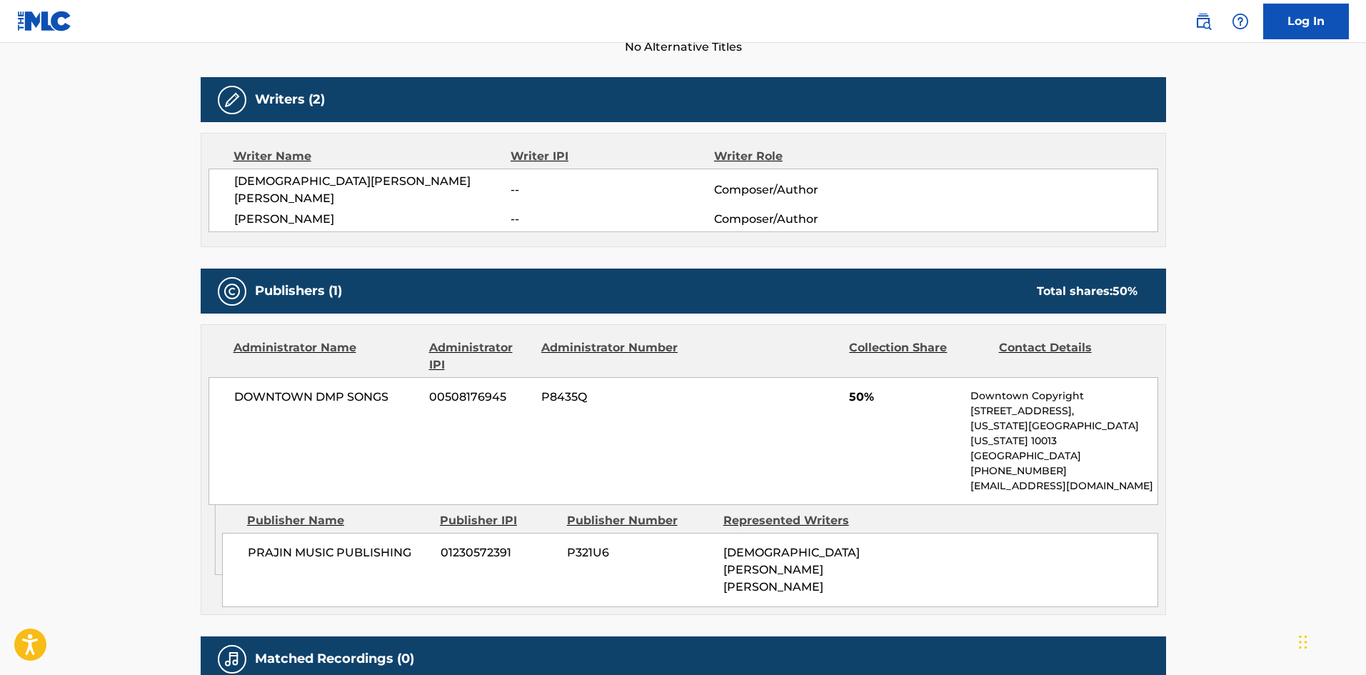
scroll to position [519, 0]
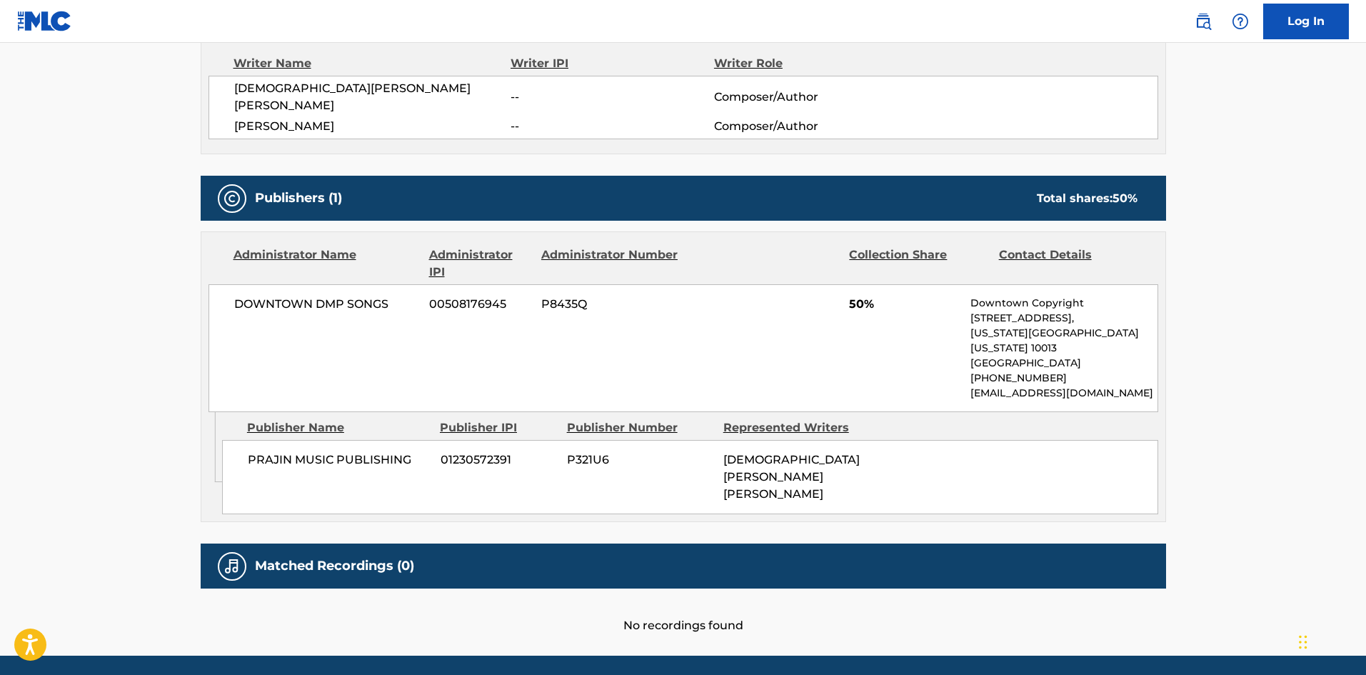
scroll to position [214, 0]
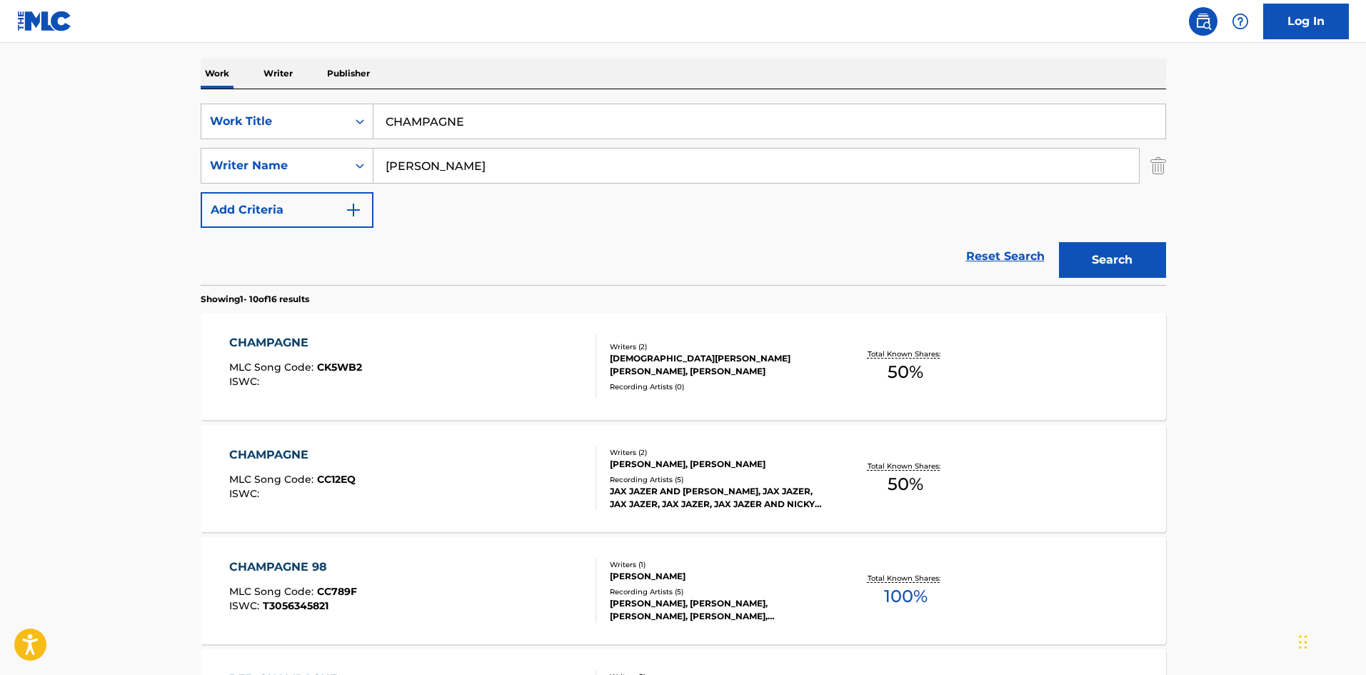
click at [495, 122] on input "CHAMPAGNE" at bounding box center [770, 121] width 792 height 34
type input "POR SUS BESOS"
click at [1059, 242] on button "Search" at bounding box center [1112, 260] width 107 height 36
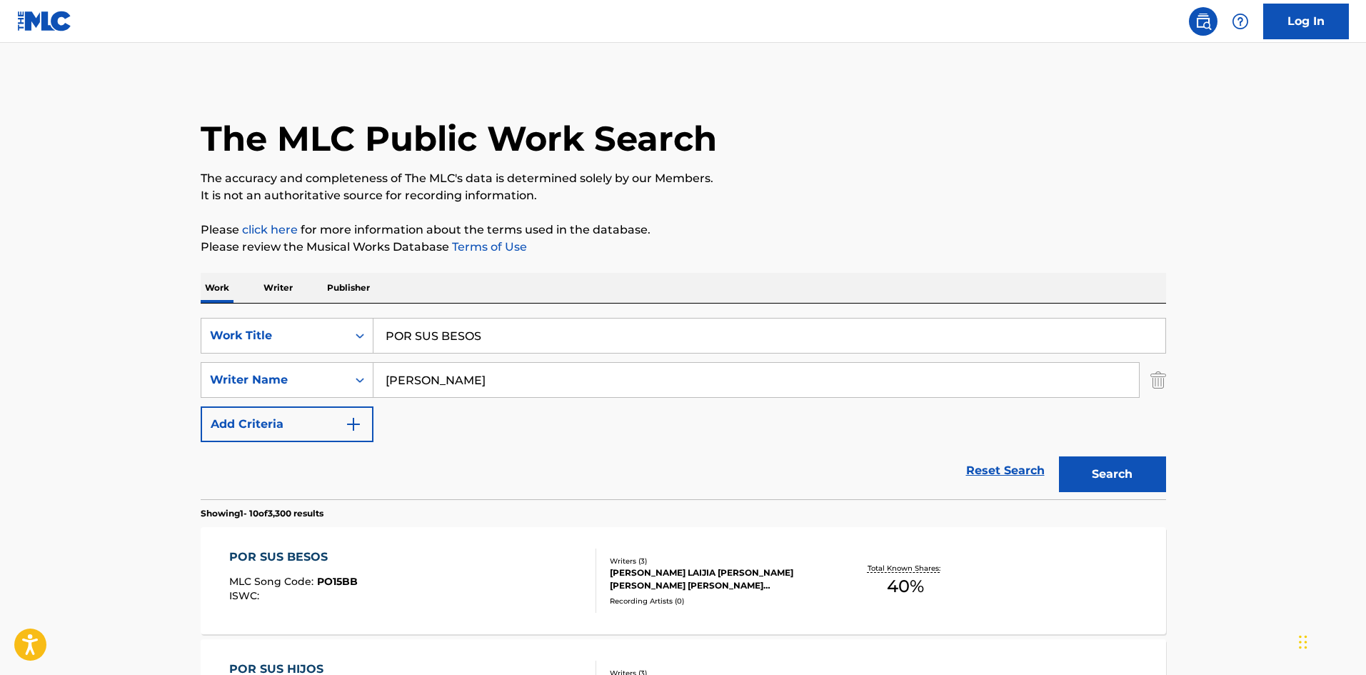
click at [452, 536] on div "POR SUS BESOS MLC Song Code : PO15BB ISWC : Writers ( 3 ) [PERSON_NAME] LAIJIA …" at bounding box center [684, 580] width 966 height 107
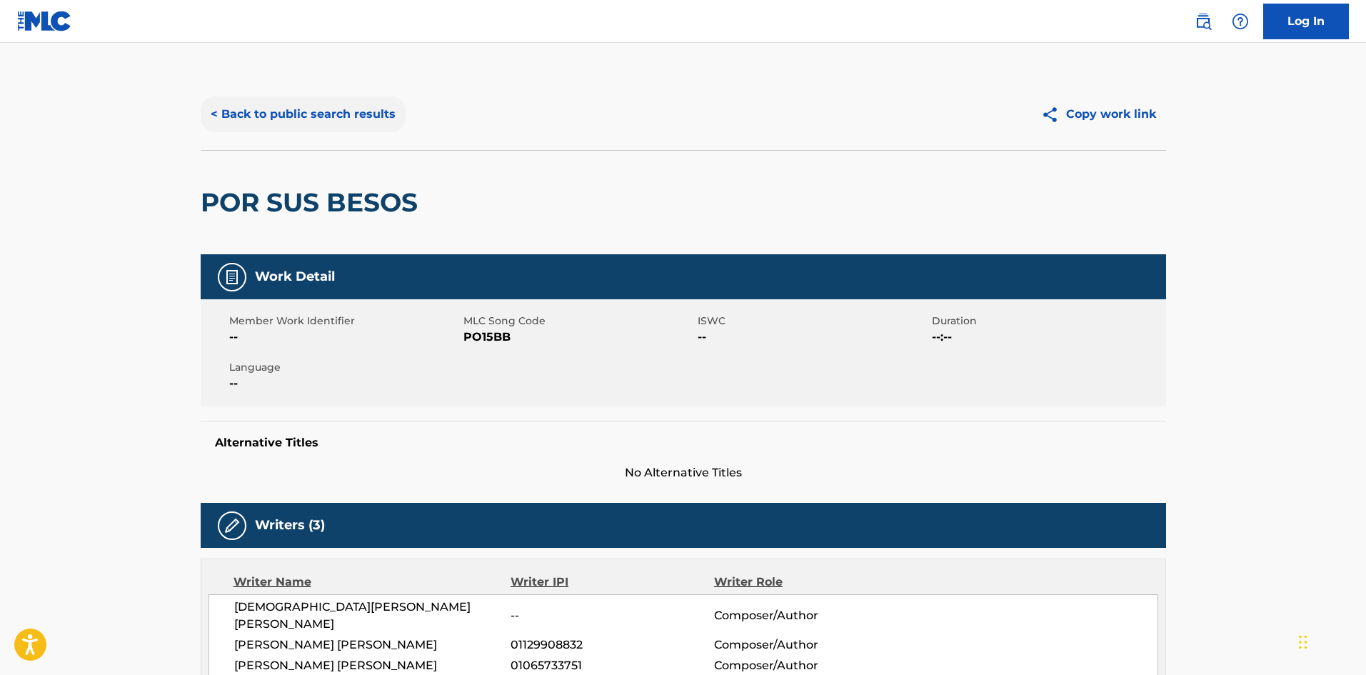
click at [292, 111] on button "< Back to public search results" at bounding box center [303, 114] width 205 height 36
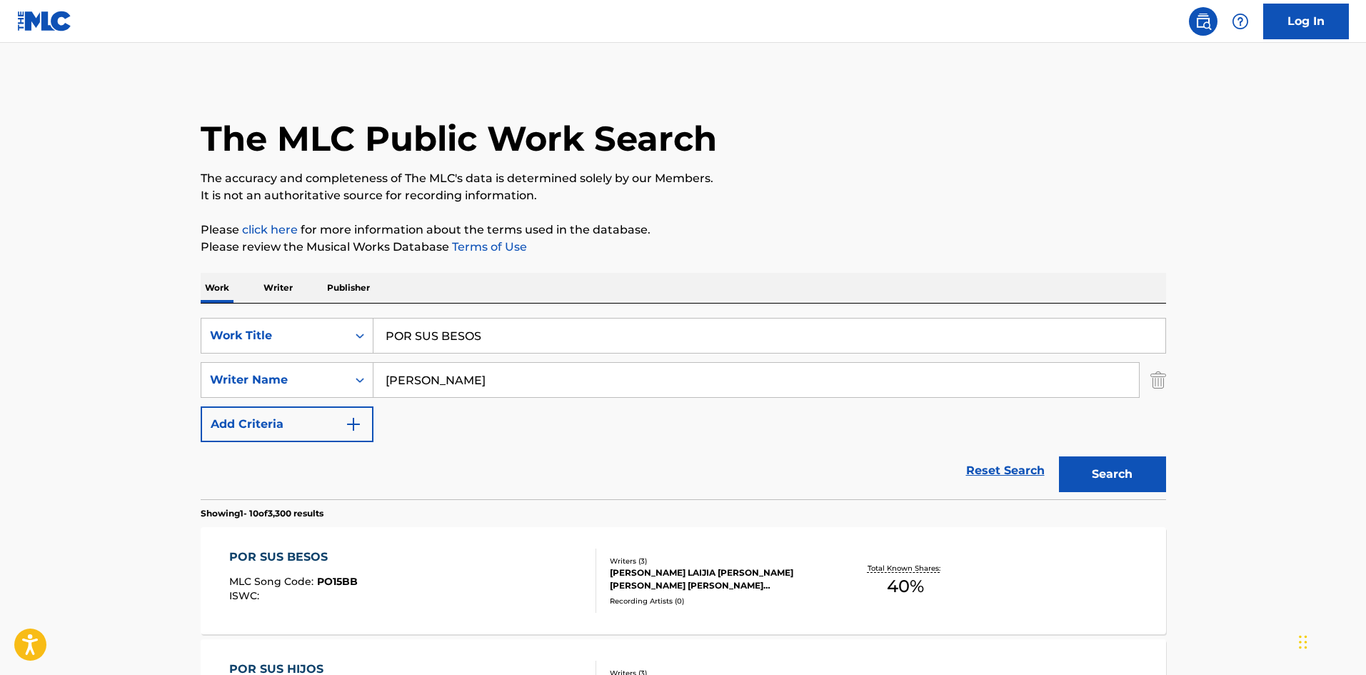
click at [476, 347] on input "POR SUS BESOS" at bounding box center [770, 336] width 792 height 34
type input "CHAMPAGNE"
click at [1059, 456] on button "Search" at bounding box center [1112, 474] width 107 height 36
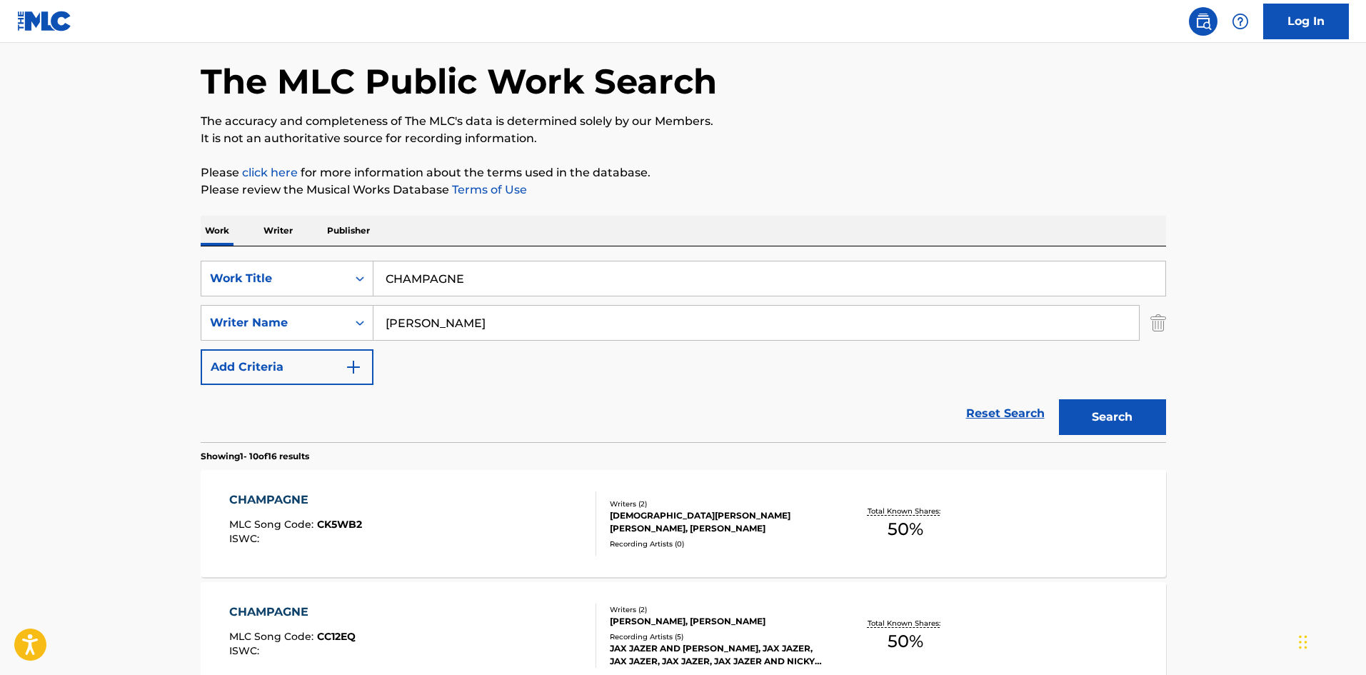
scroll to position [143, 0]
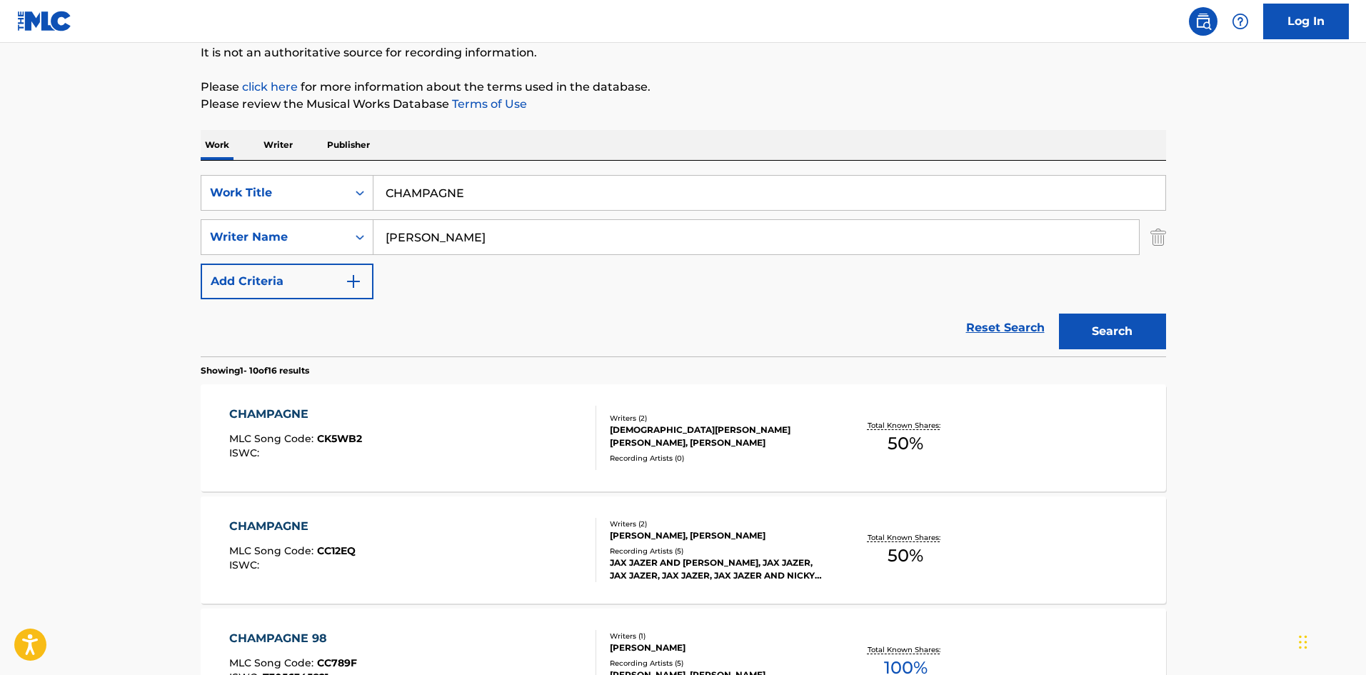
click at [480, 419] on div "CHAMPAGNE MLC Song Code : CK5WB2 ISWC :" at bounding box center [412, 438] width 367 height 64
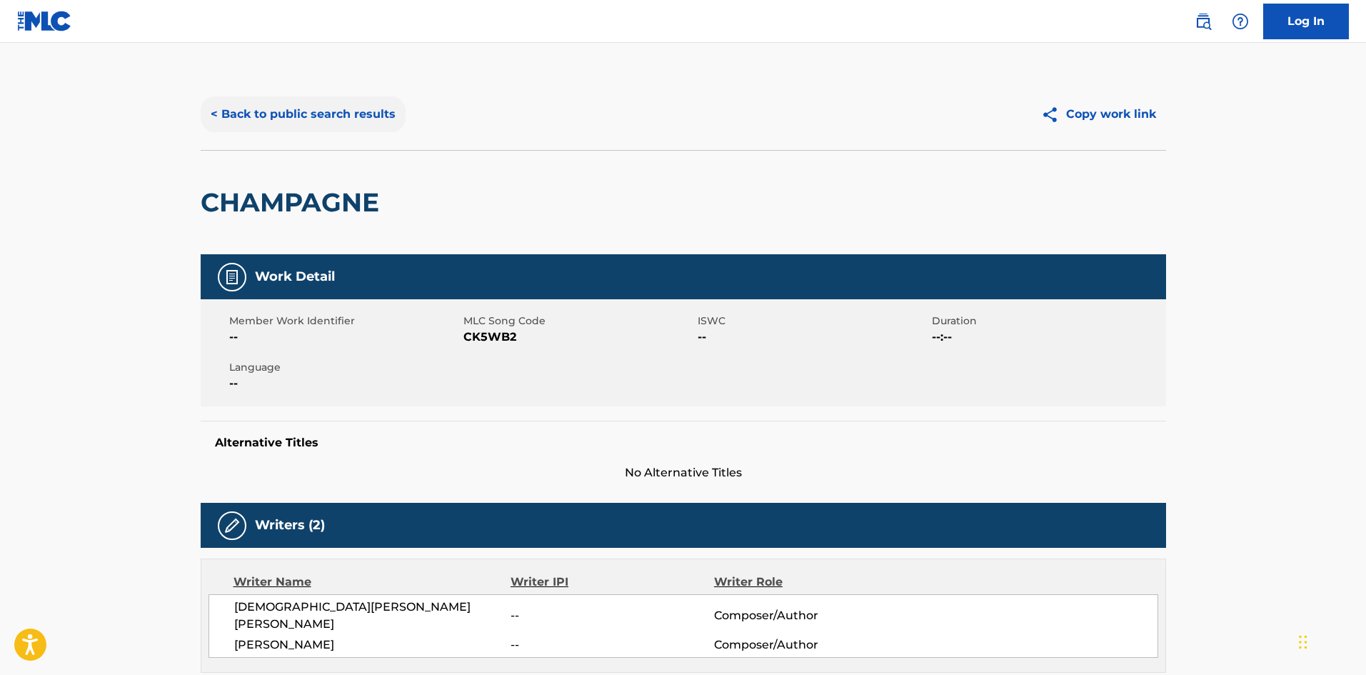
click at [352, 114] on button "< Back to public search results" at bounding box center [303, 114] width 205 height 36
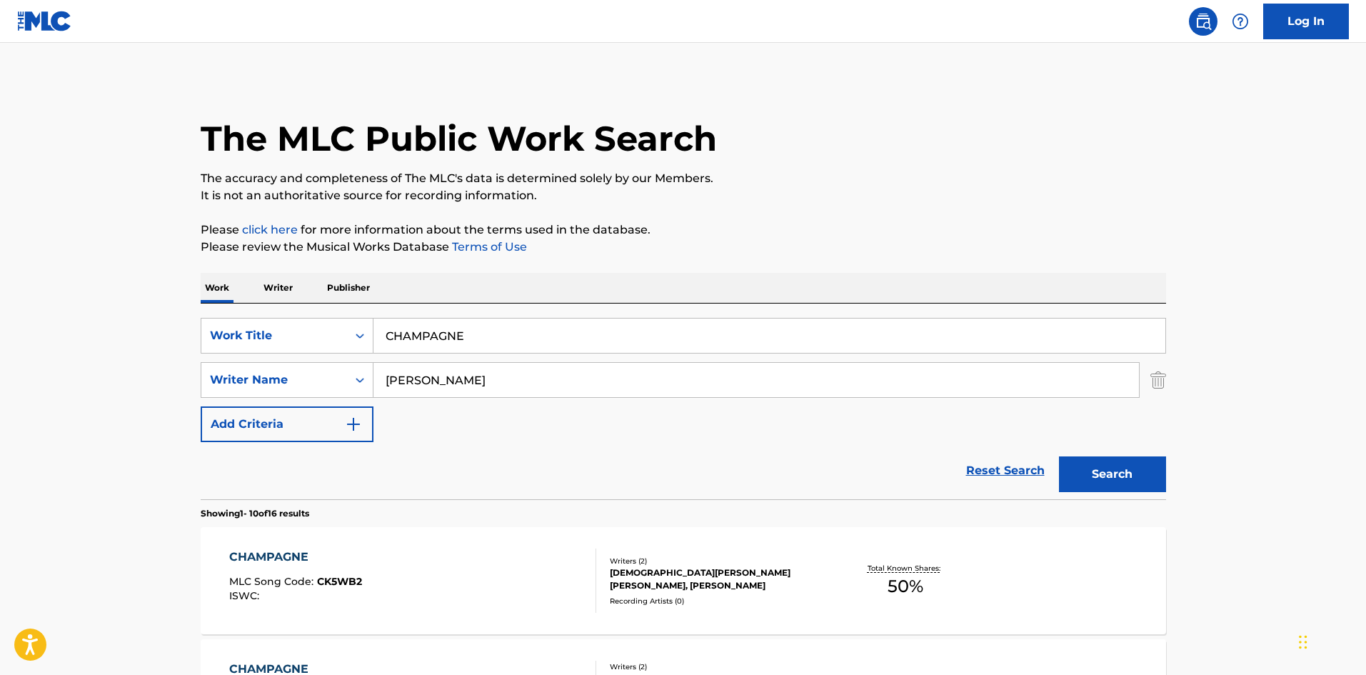
scroll to position [143, 0]
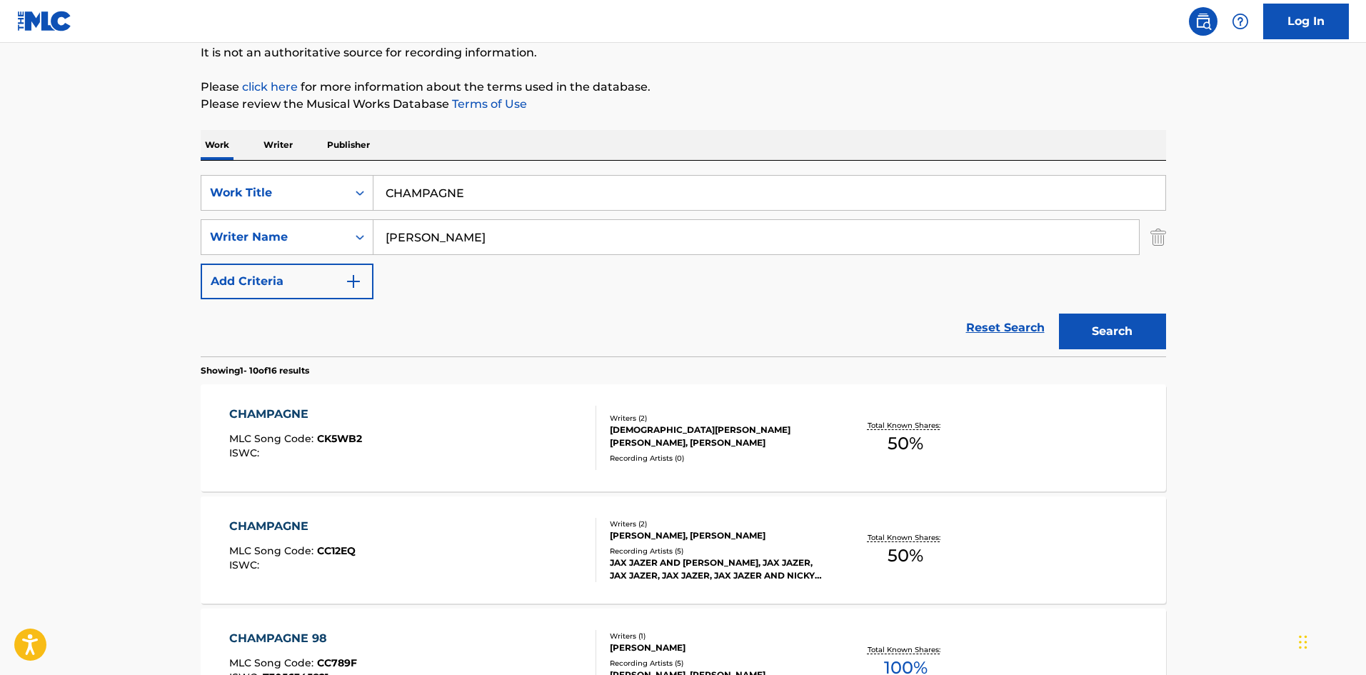
click at [416, 232] on input "GARCIA" at bounding box center [757, 237] width 766 height 34
click at [480, 199] on input "CHAMPAGNE" at bounding box center [770, 193] width 792 height 34
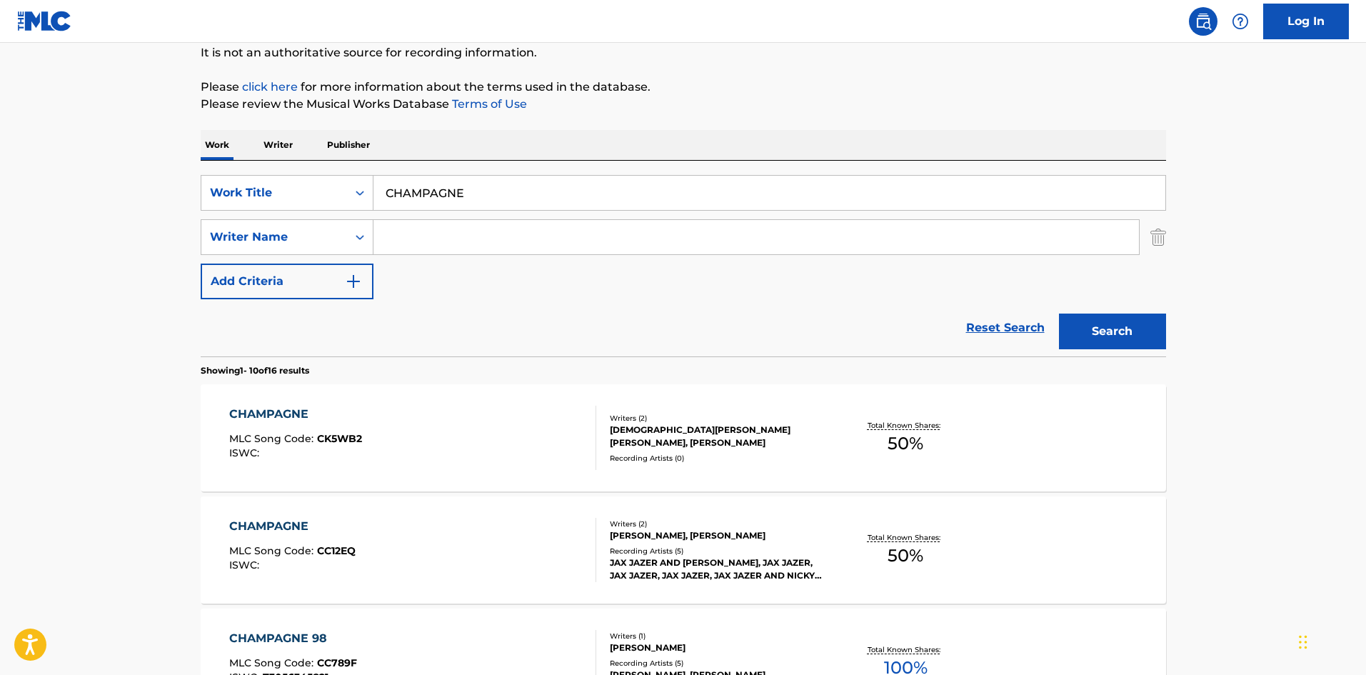
paste input "antecul Mirilor"
type input "Cantecul Mirilor"
click at [1098, 326] on button "Search" at bounding box center [1112, 332] width 107 height 36
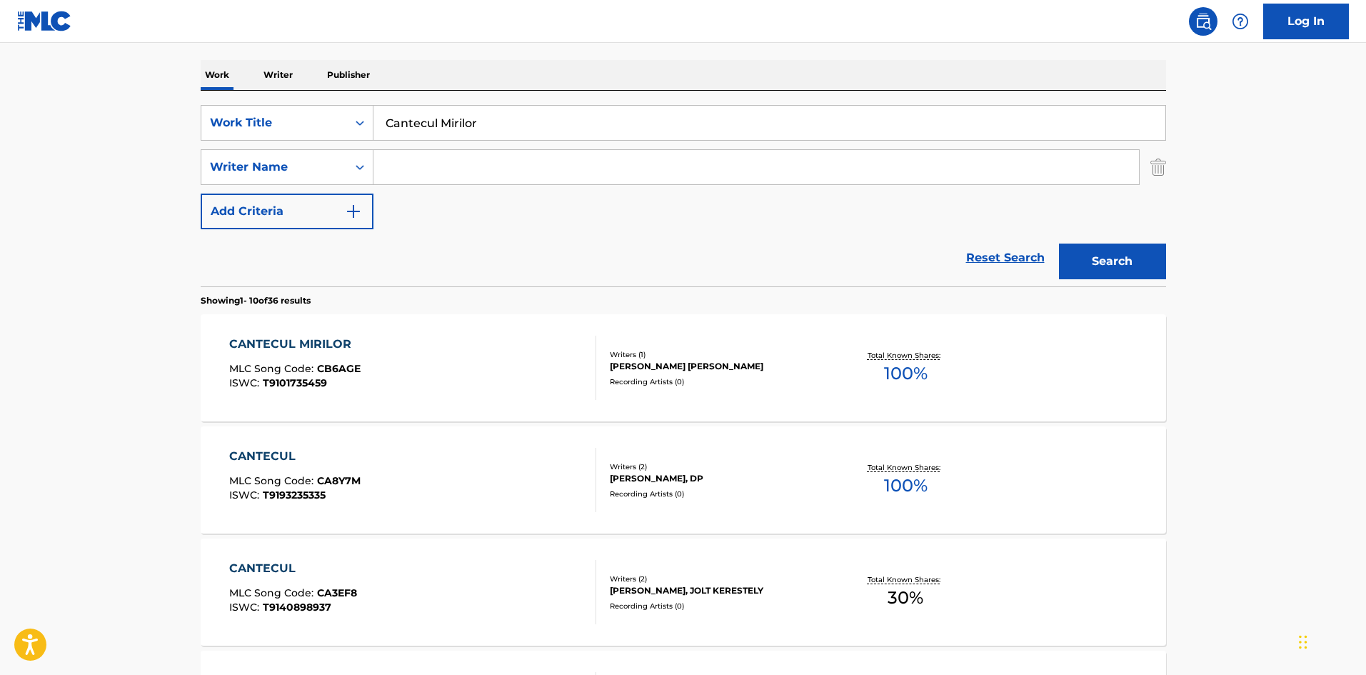
scroll to position [214, 0]
click at [402, 370] on div "CANTECUL MIRILOR MLC Song Code : CB6AGE ISWC : T9101735459" at bounding box center [412, 366] width 367 height 64
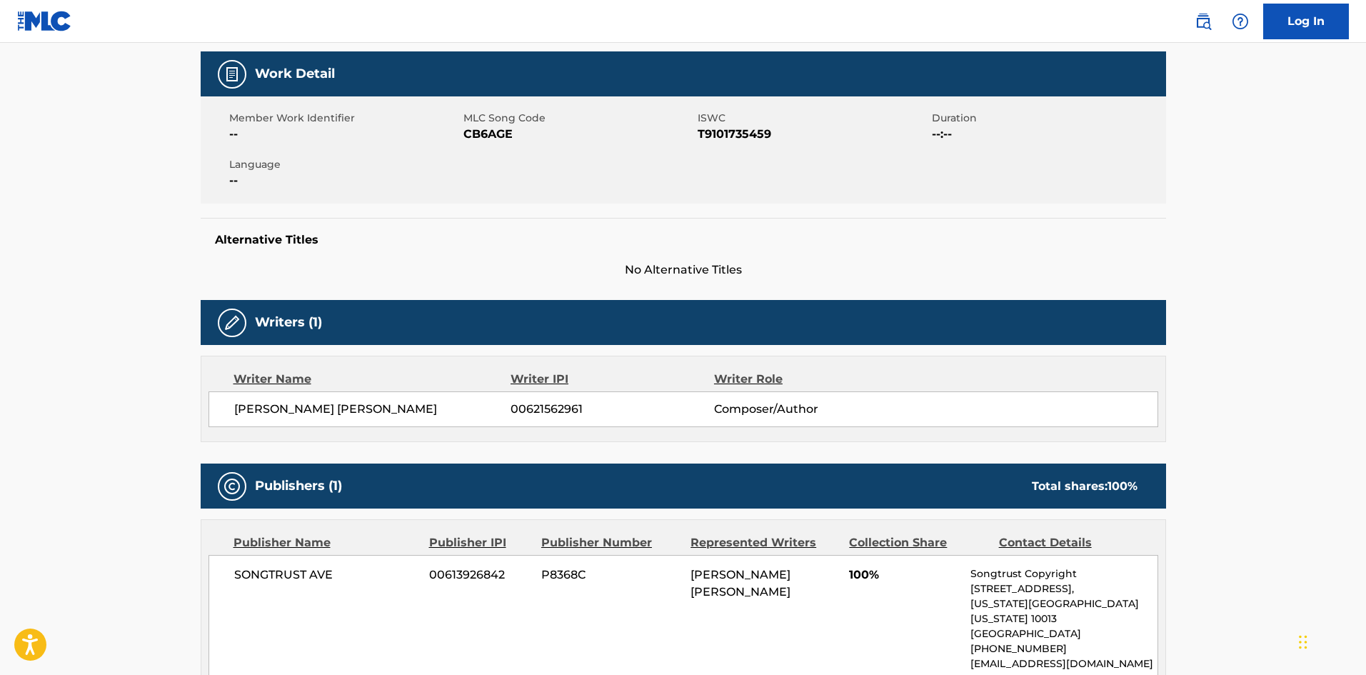
scroll to position [199, 0]
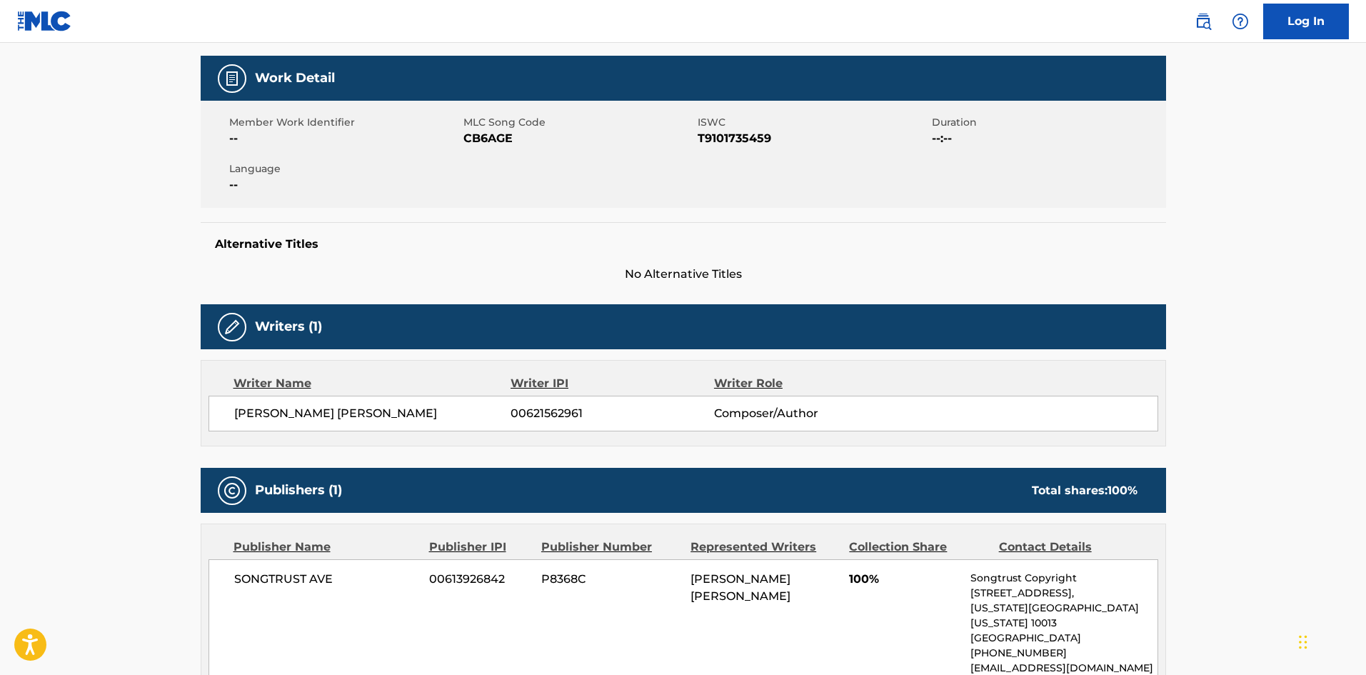
click at [305, 417] on span "COSTEL GABRIEL ALEXANDRU" at bounding box center [372, 413] width 277 height 17
copy div "COSTEL GABRIEL ALEXANDRU"
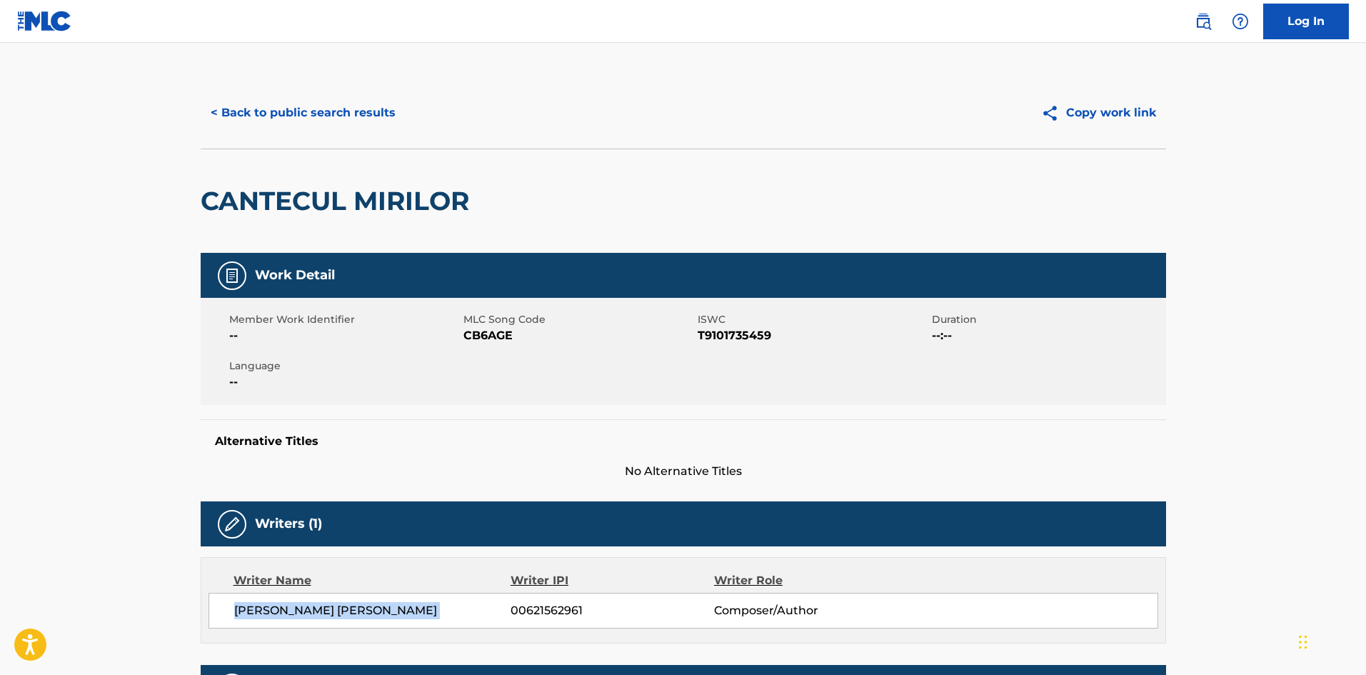
scroll to position [0, 0]
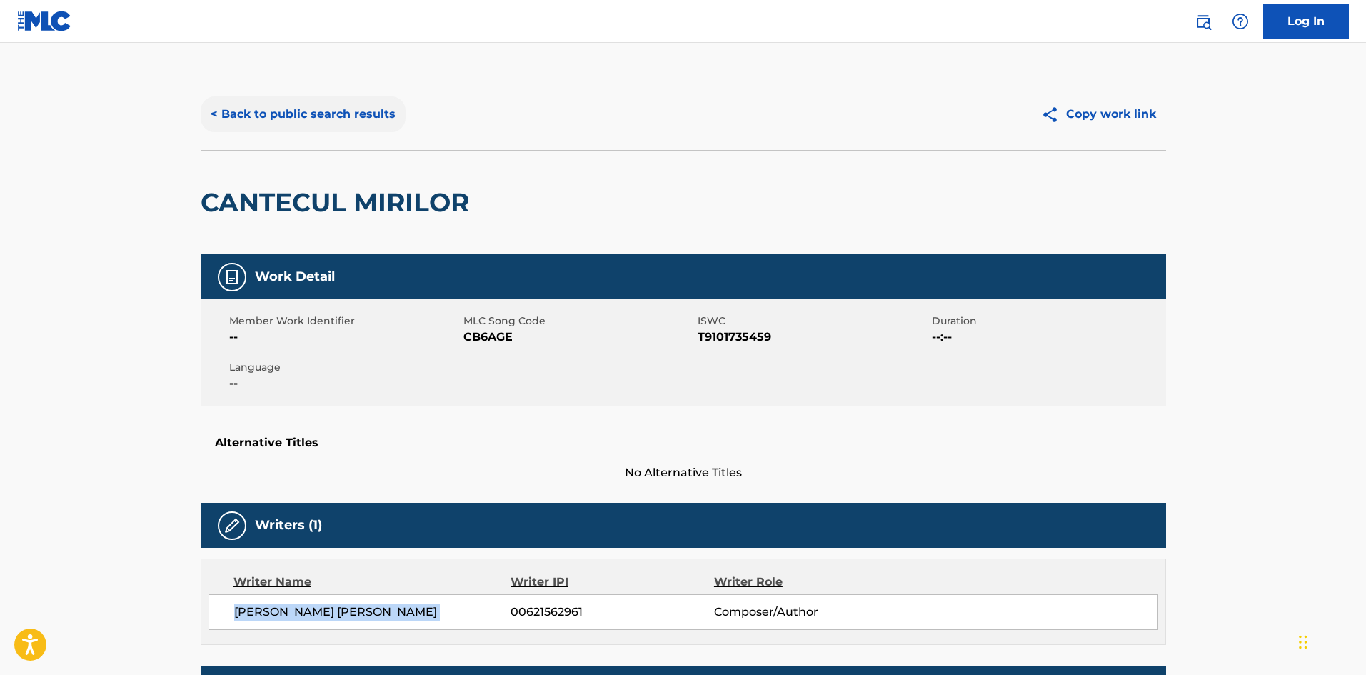
click at [249, 120] on button "< Back to public search results" at bounding box center [303, 114] width 205 height 36
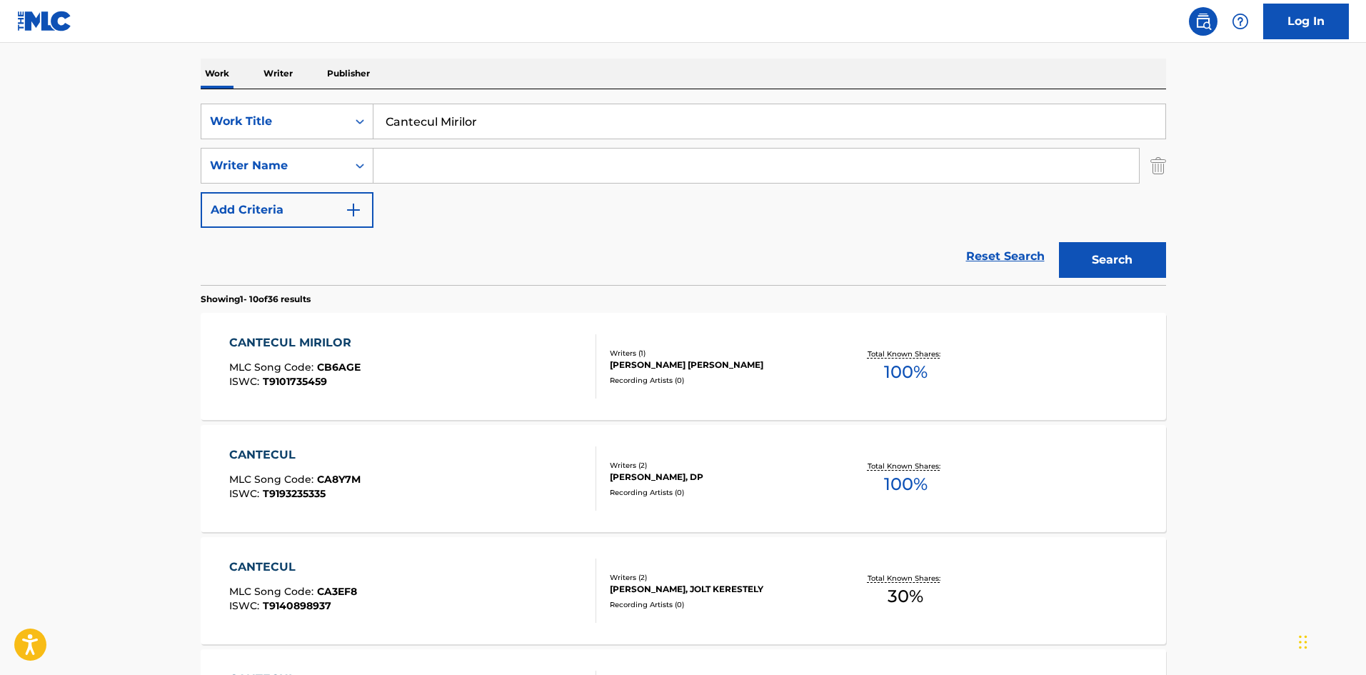
click at [485, 131] on input "Cantecul Mirilor" at bounding box center [770, 121] width 792 height 34
type input "GIRL LIKE ME"
click at [467, 163] on input "Search Form" at bounding box center [757, 166] width 766 height 34
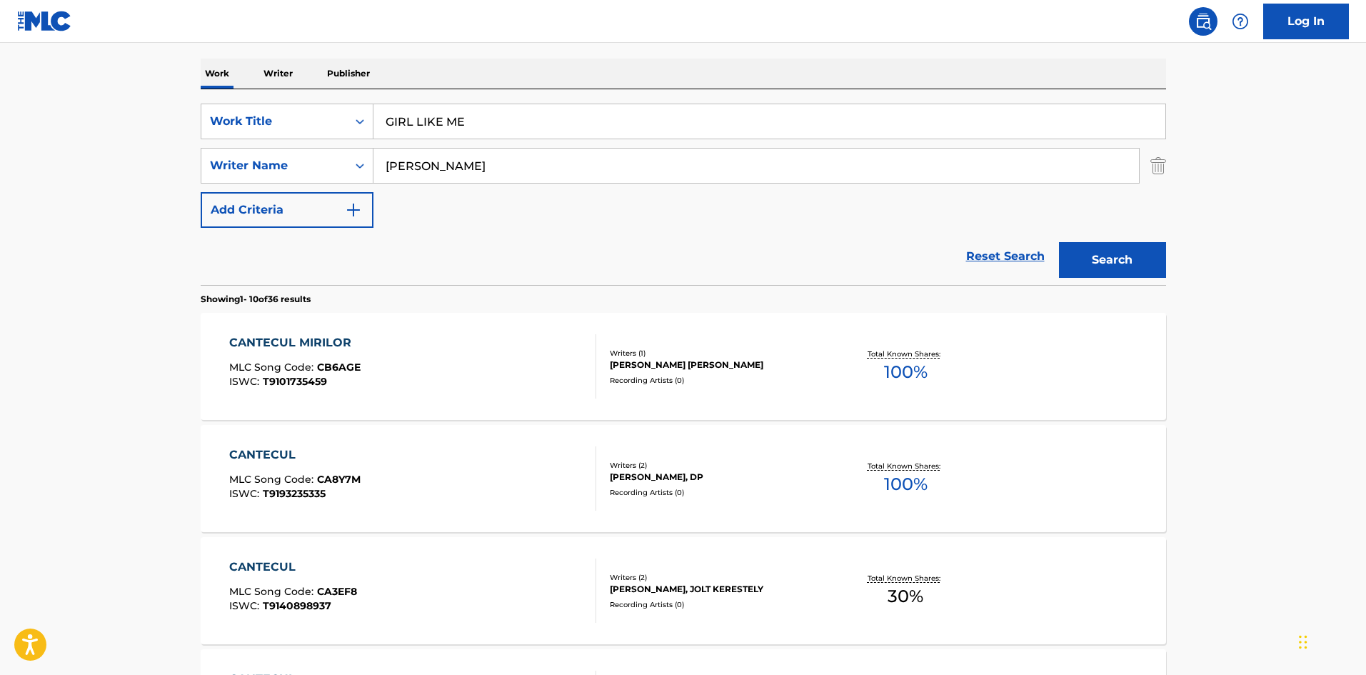
type input "BUXTON"
click at [1059, 242] on button "Search" at bounding box center [1112, 260] width 107 height 36
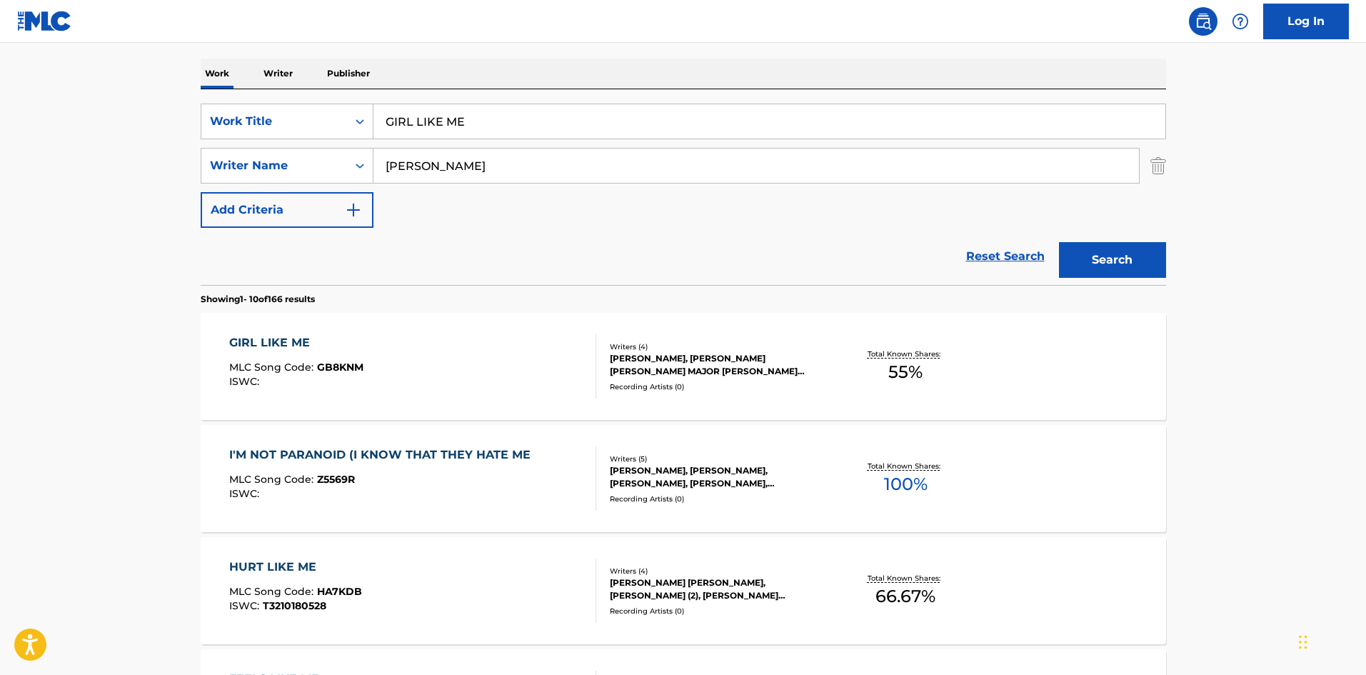
click at [545, 396] on div "GIRL LIKE ME MLC Song Code : GB8KNM ISWC :" at bounding box center [412, 366] width 367 height 64
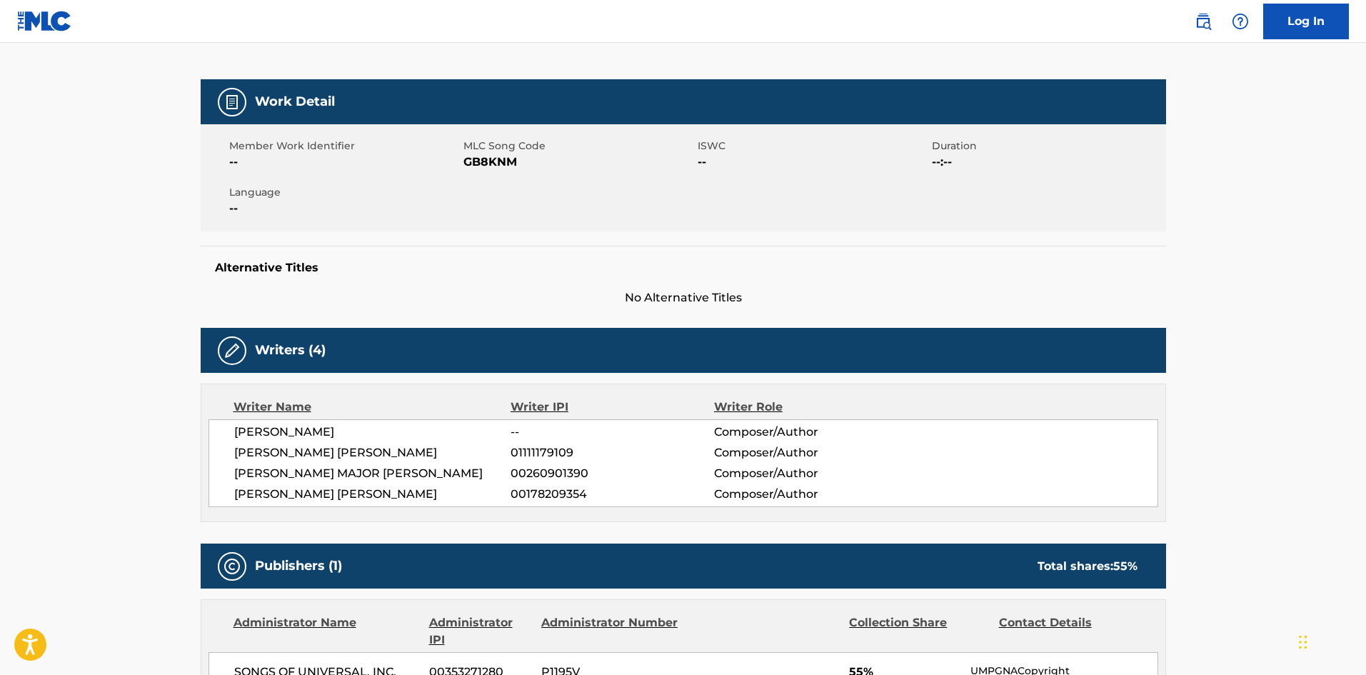
scroll to position [214, 0]
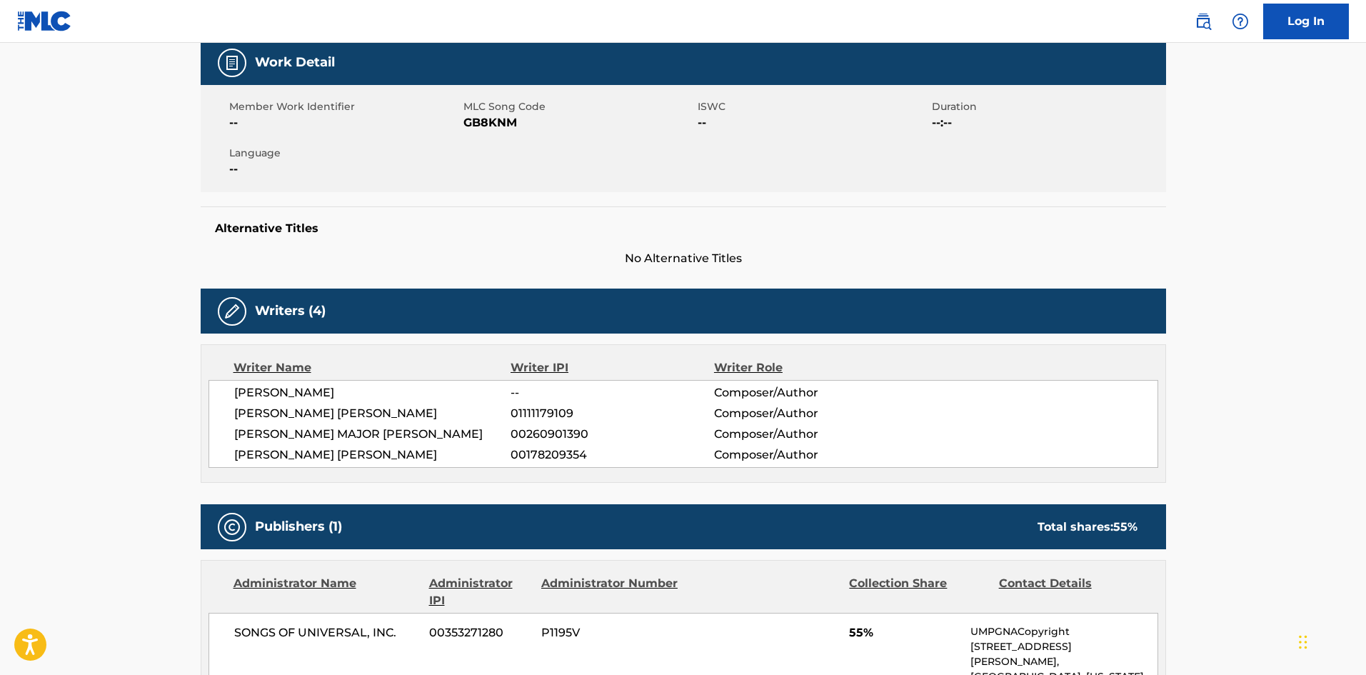
click at [236, 388] on span "PARKER THOMAS" at bounding box center [372, 392] width 277 height 17
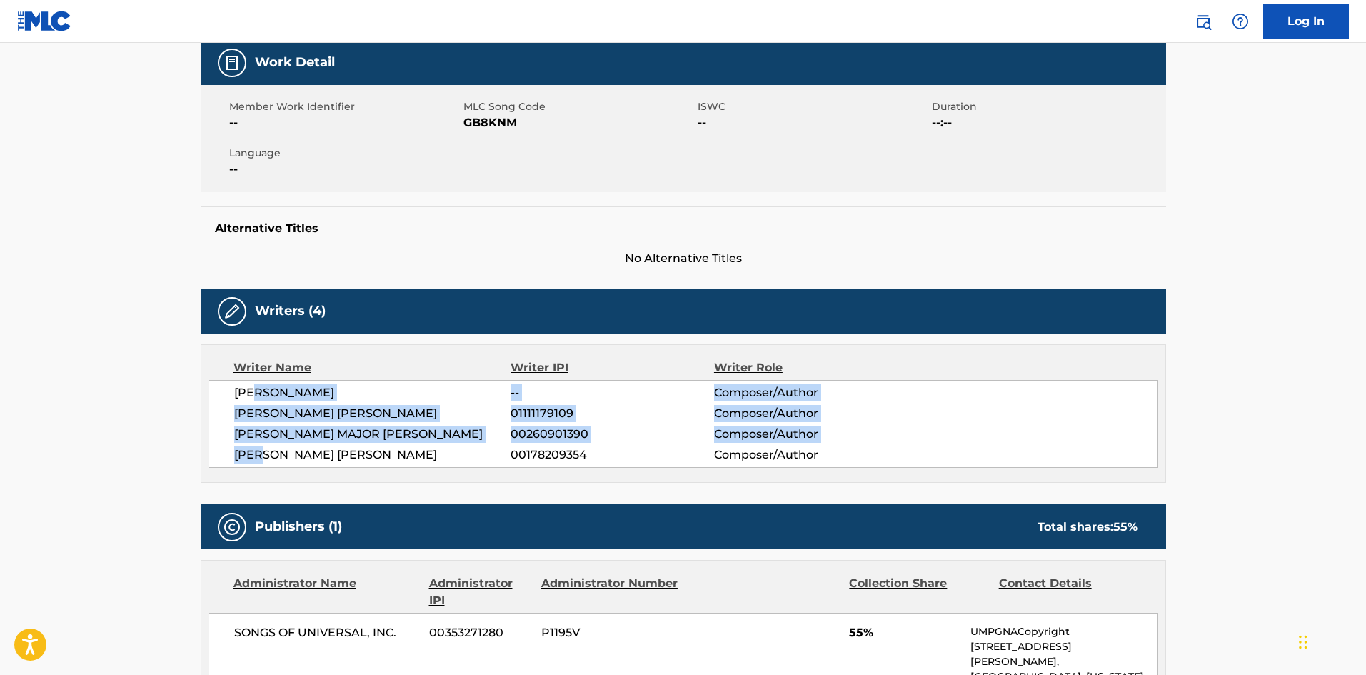
drag, startPoint x: 257, startPoint y: 384, endPoint x: 285, endPoint y: 460, distance: 81.3
click at [268, 461] on div "PARKER THOMAS -- Composer/Author VICTORIA BEVERLEY WALKER 01111179109 Composer/…" at bounding box center [684, 424] width 950 height 88
click at [513, 412] on span "01111179109" at bounding box center [612, 413] width 203 height 17
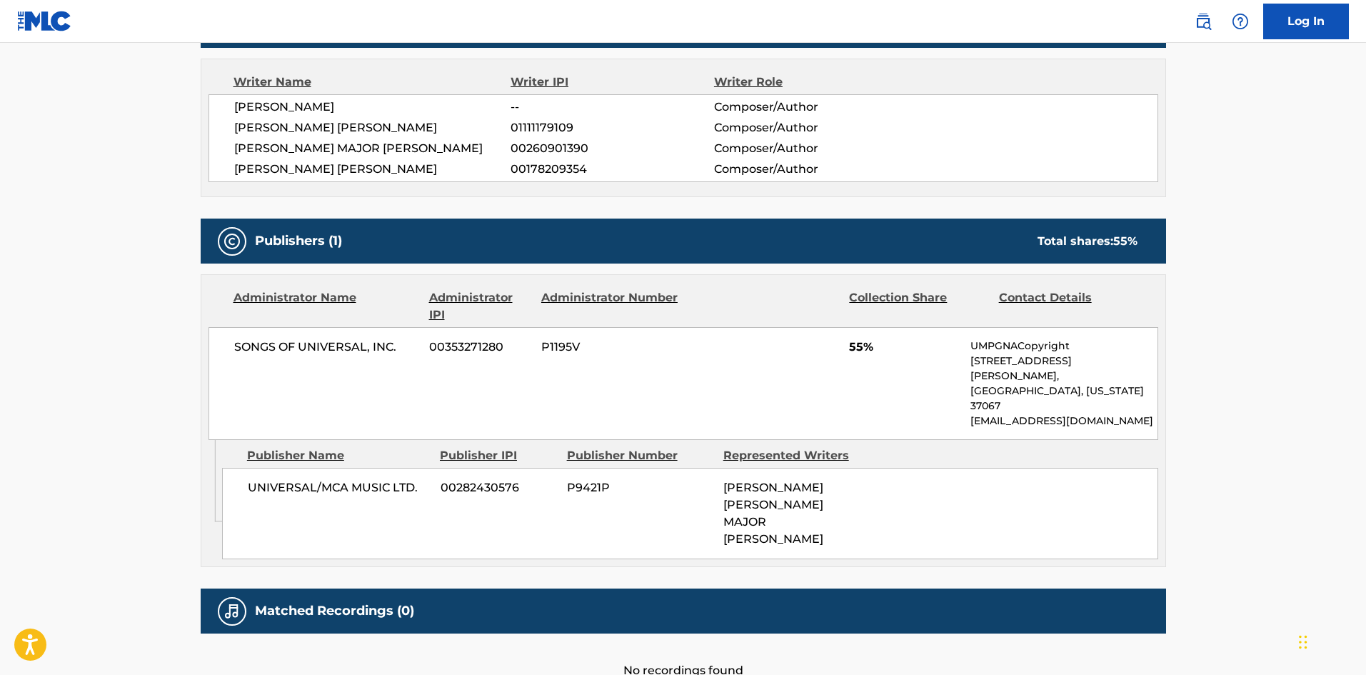
scroll to position [547, 0]
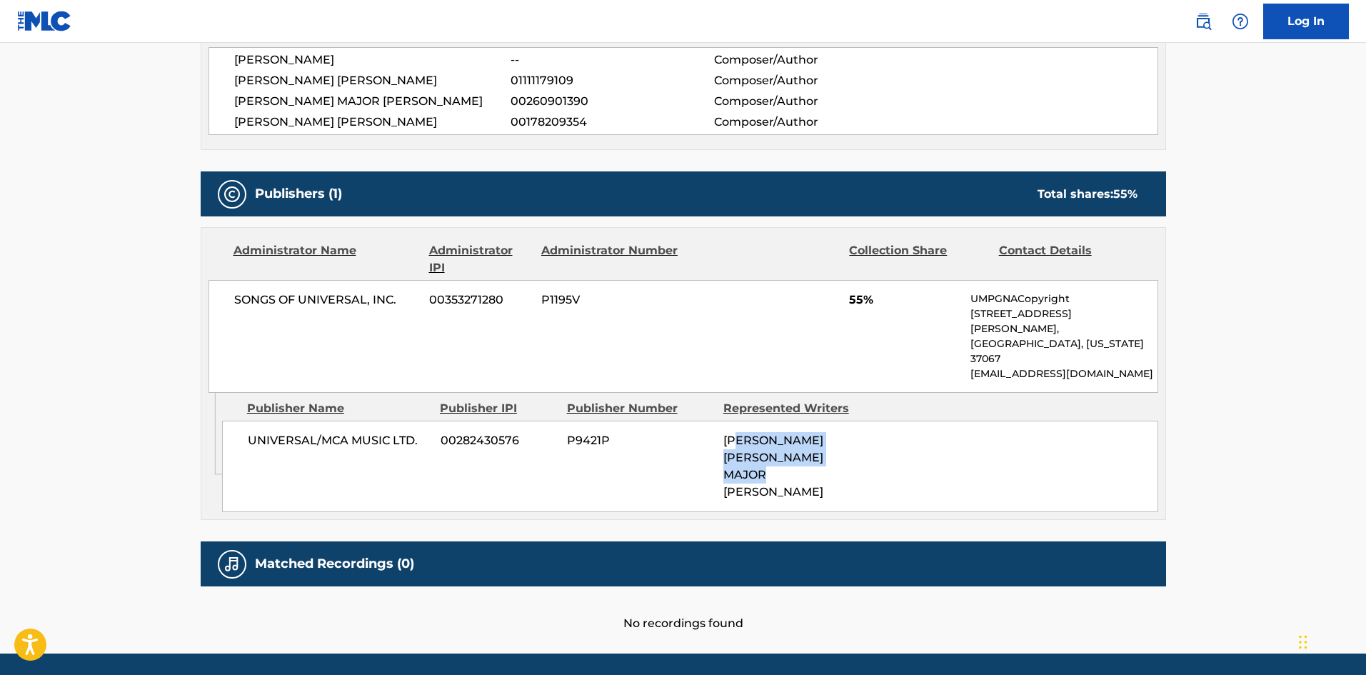
drag, startPoint x: 735, startPoint y: 402, endPoint x: 759, endPoint y: 452, distance: 55.6
click at [754, 451] on div "SIMON ANTONY RATCLIFFE, FELIX MAJOR BUXTON" at bounding box center [797, 466] width 146 height 69
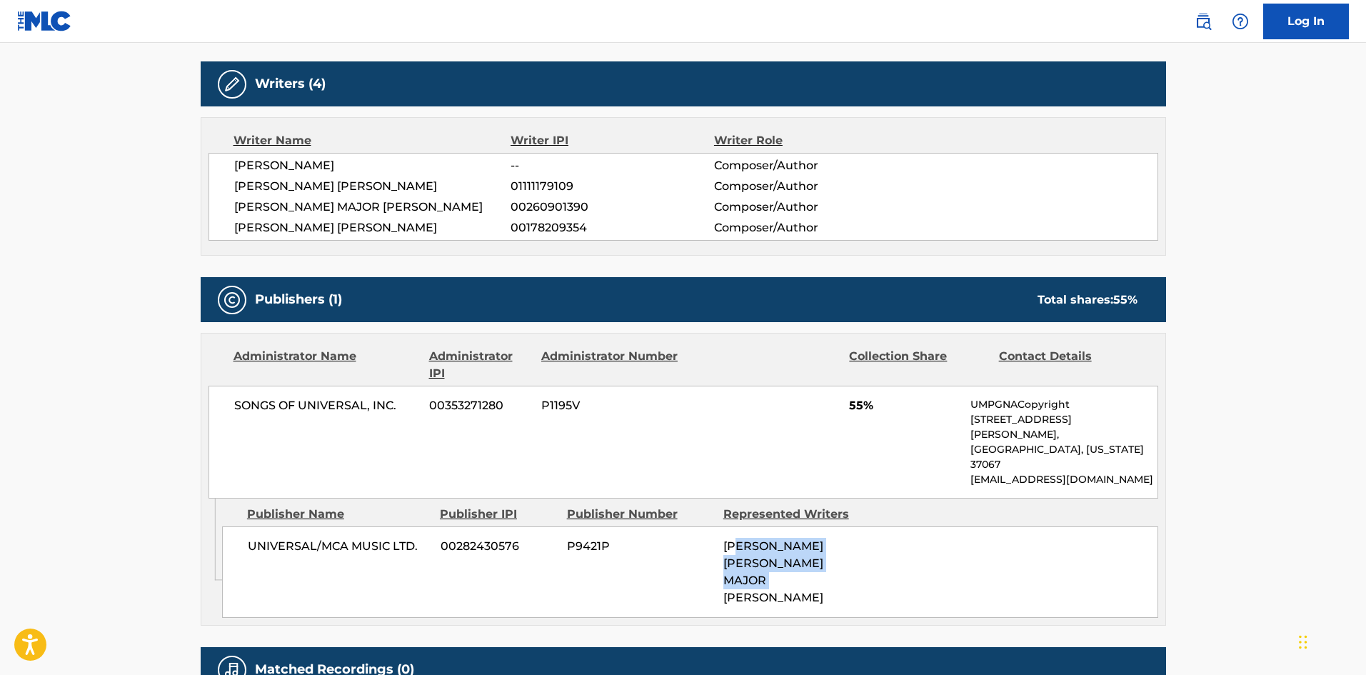
scroll to position [404, 0]
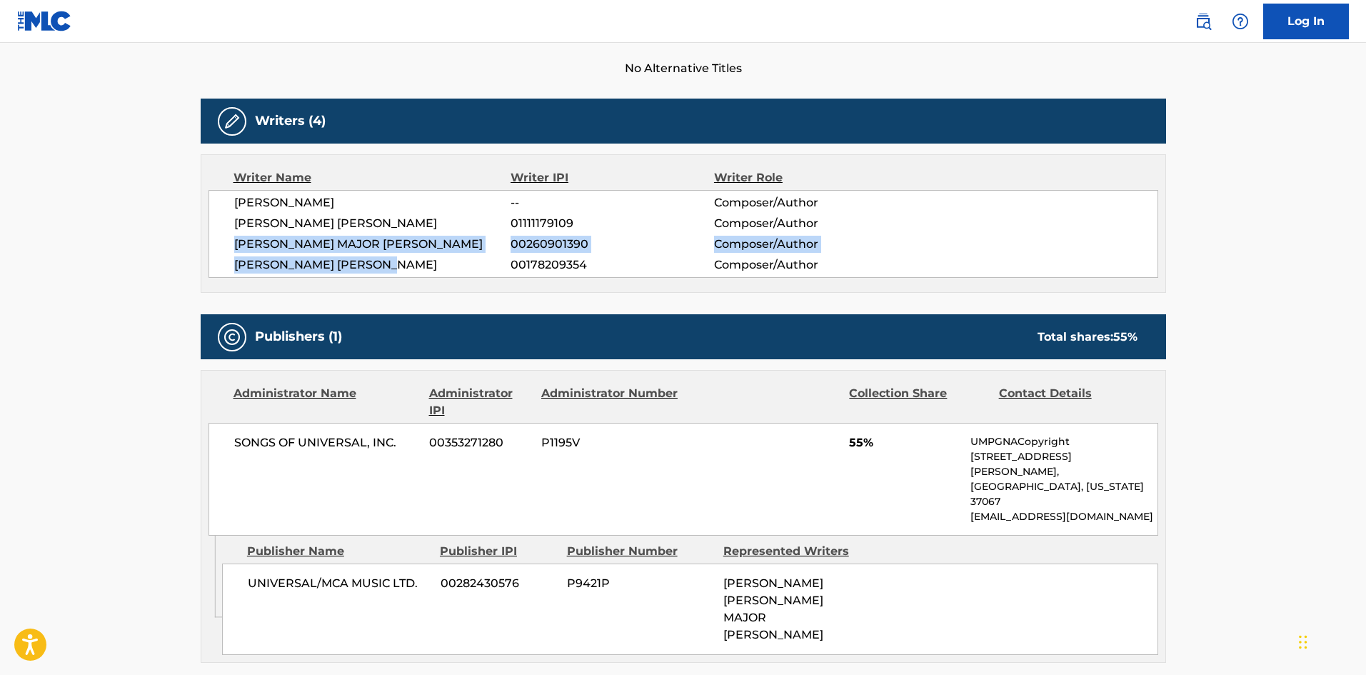
drag, startPoint x: 231, startPoint y: 239, endPoint x: 451, endPoint y: 320, distance: 234.3
click at [394, 267] on div "PARKER THOMAS -- Composer/Author VICTORIA BEVERLEY WALKER 01111179109 Composer/…" at bounding box center [684, 234] width 950 height 88
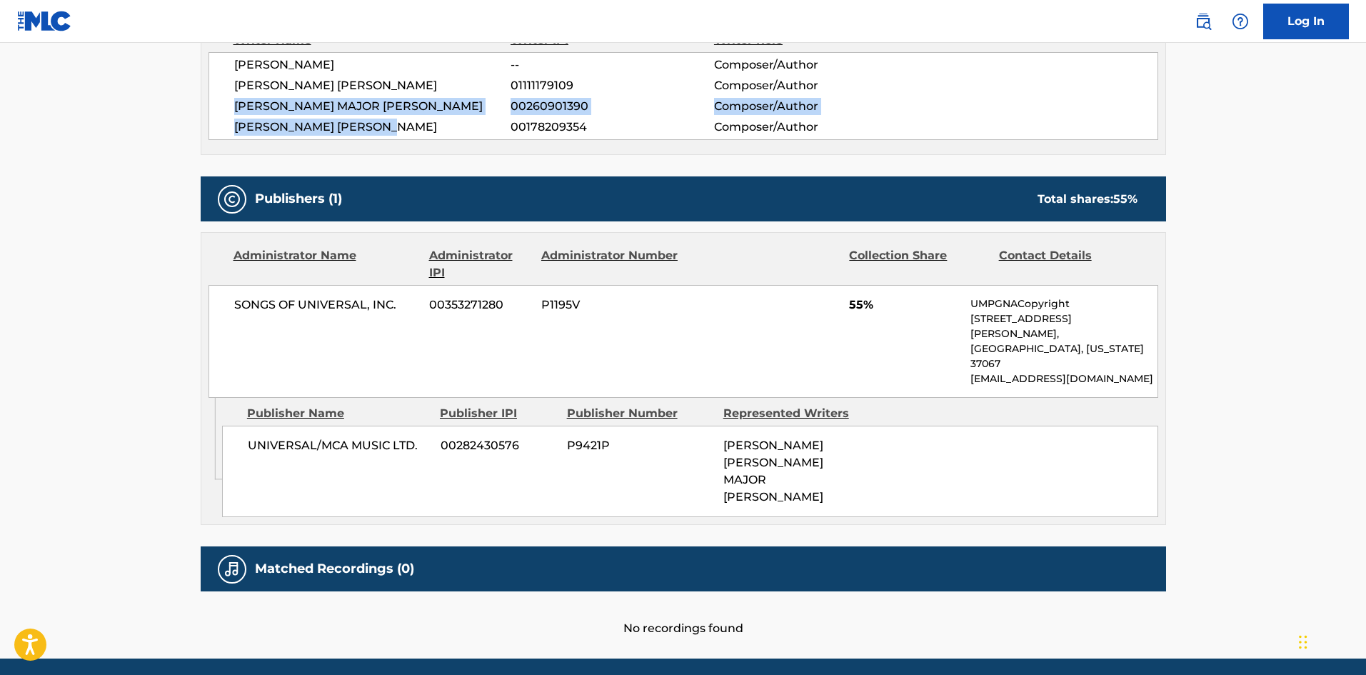
scroll to position [547, 0]
